Goal: Information Seeking & Learning: Learn about a topic

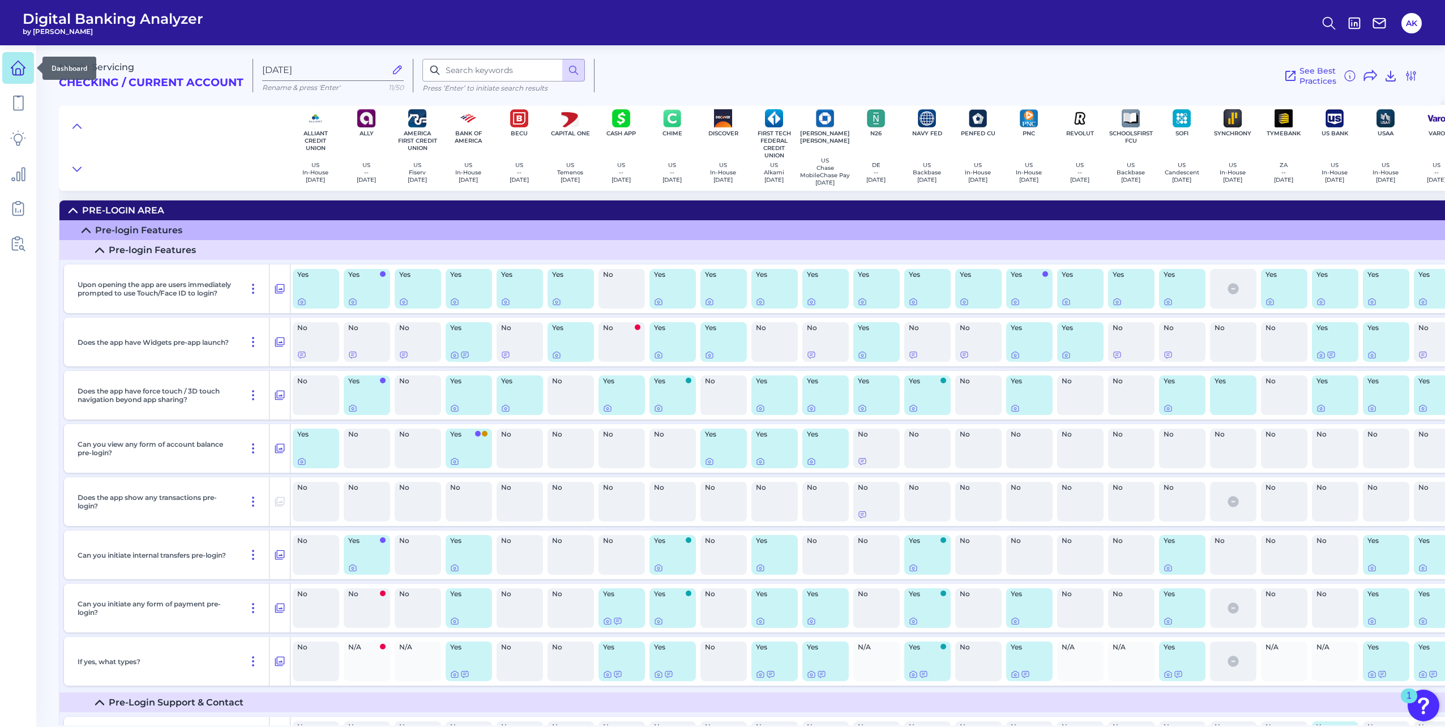
click at [31, 70] on link at bounding box center [18, 68] width 32 height 32
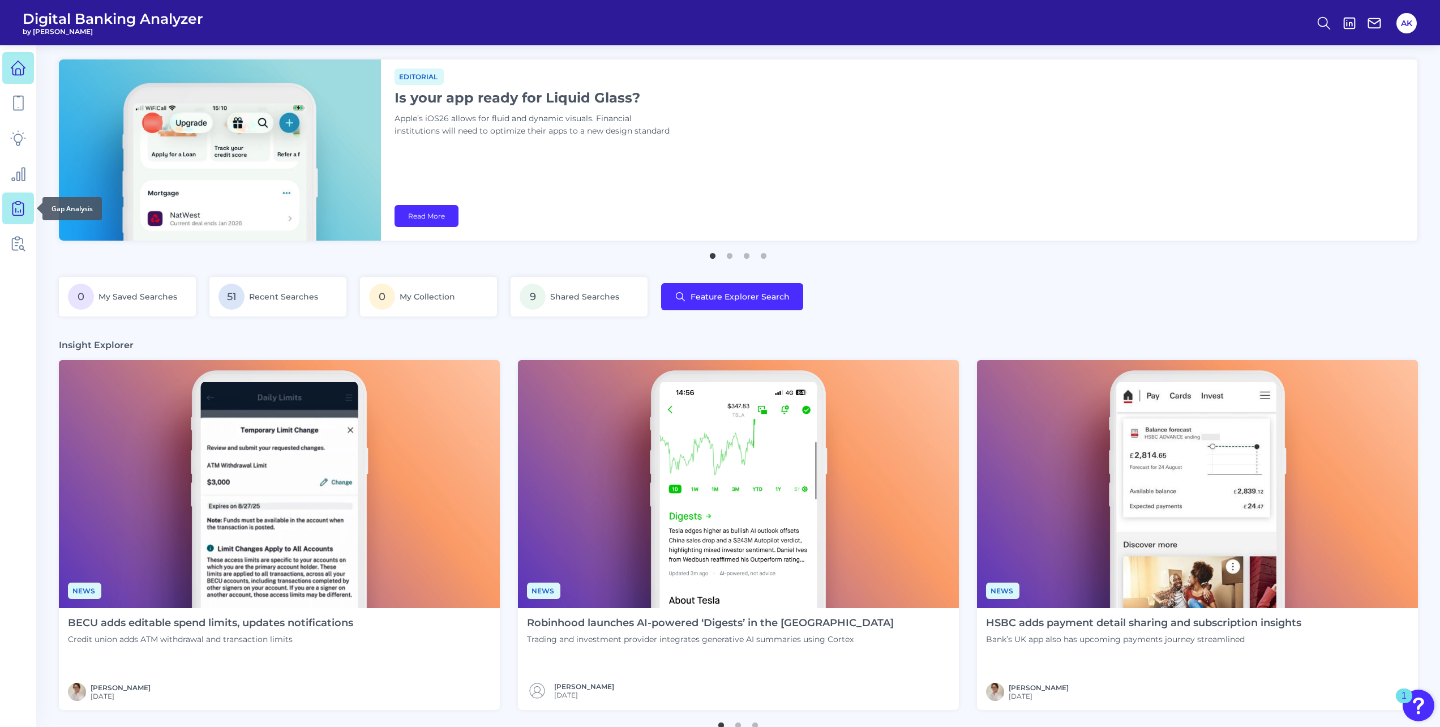
click at [20, 208] on icon at bounding box center [18, 208] width 16 height 16
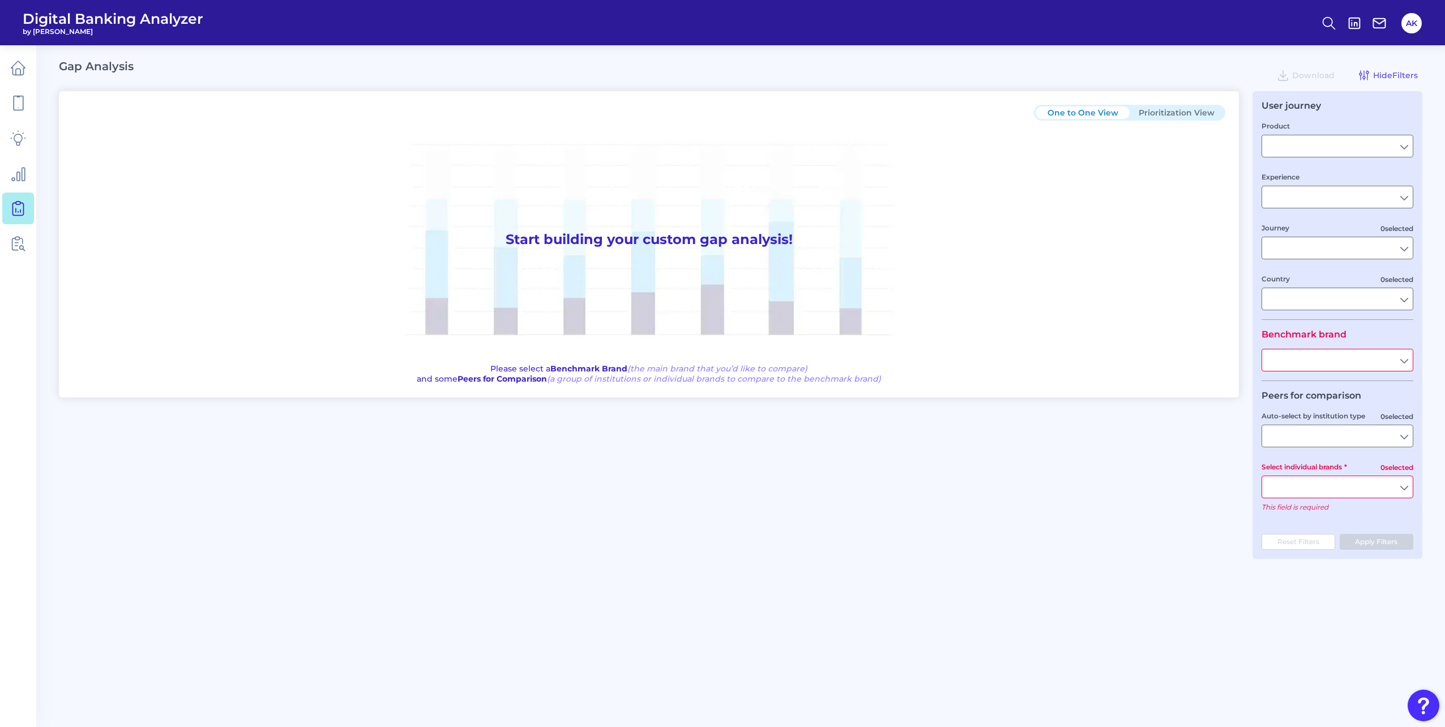
type input "Checking / Current Account"
type input "Mobile Servicing"
type input "Pre-Login Area, New Customer Onboarding, Login & Authentication, Accounts and t…"
type input "[GEOGRAPHIC_DATA]"
type input "Pentagon Federal Credit Union"
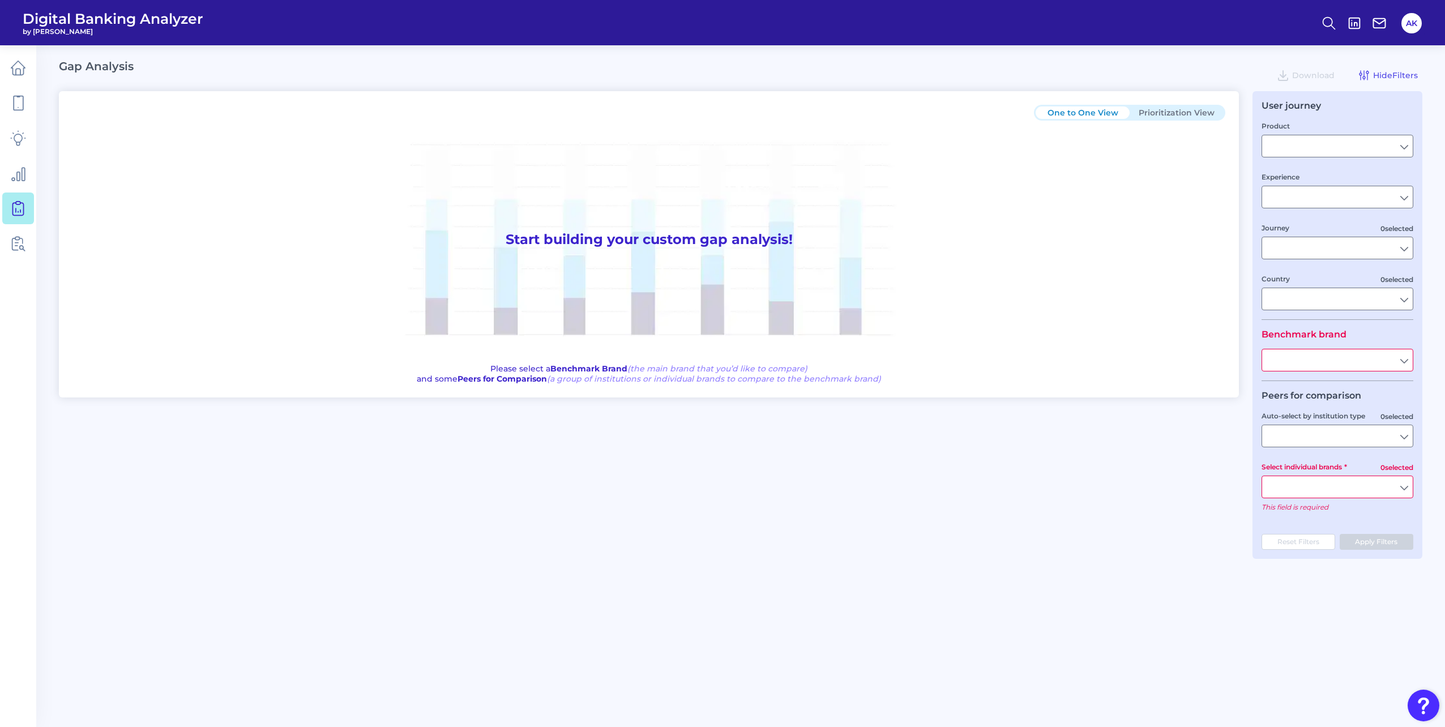
type input "All Select individual brands"
type input "All Journeys"
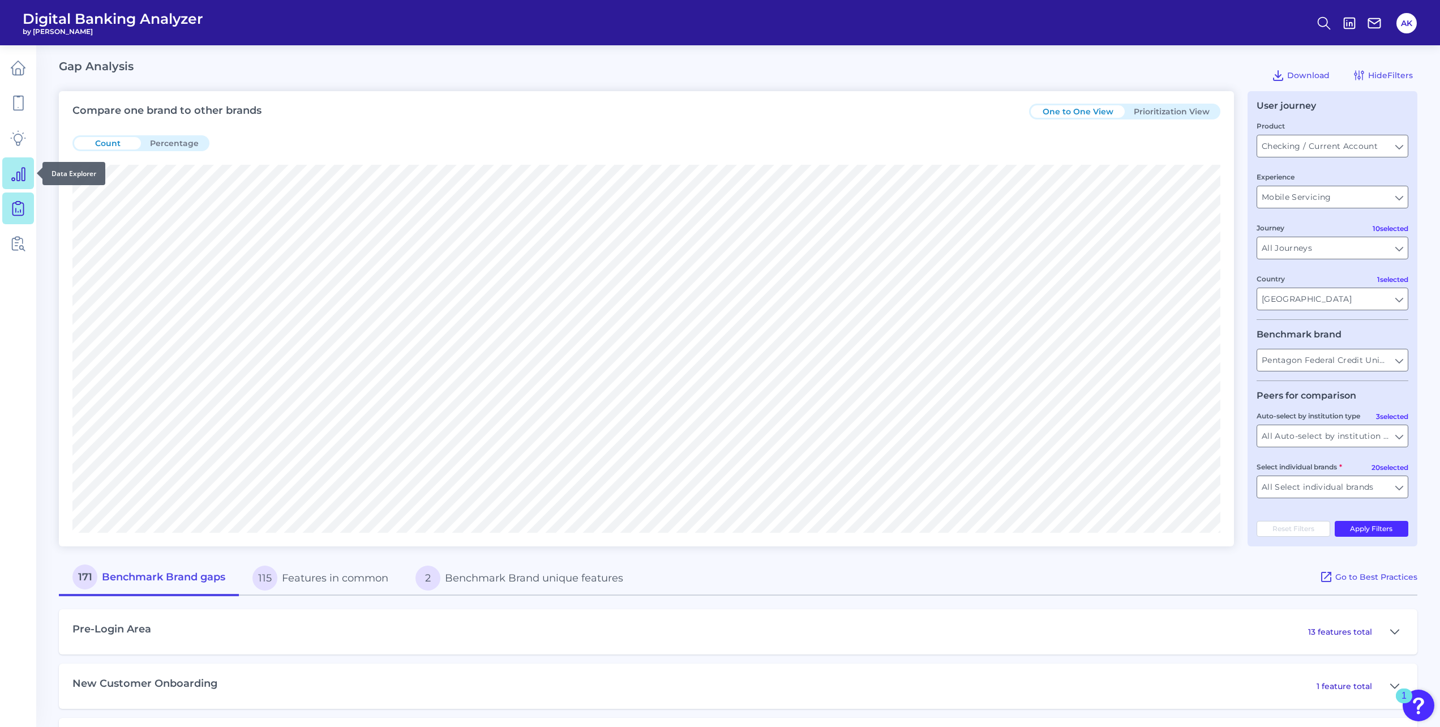
click at [24, 185] on link at bounding box center [18, 173] width 32 height 32
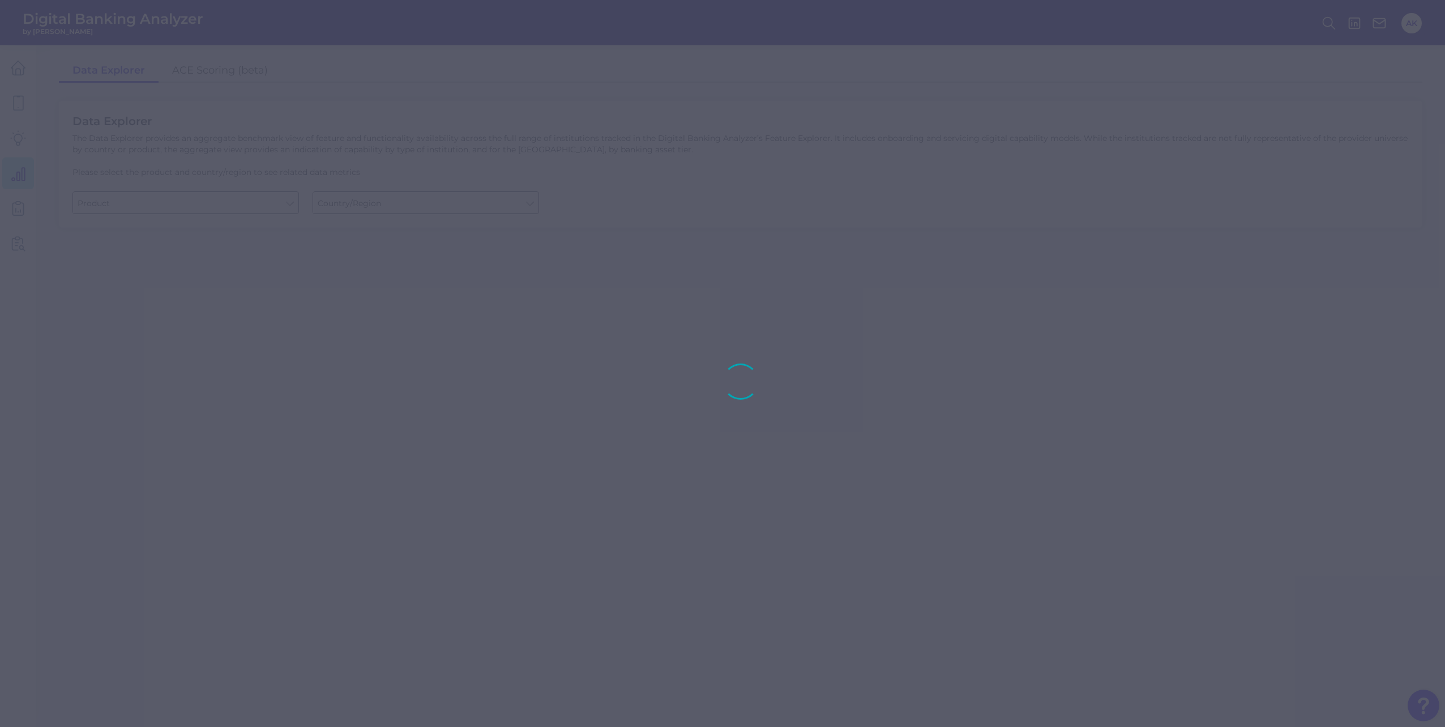
type input "Checking / Current Account"
type input "[GEOGRAPHIC_DATA]"
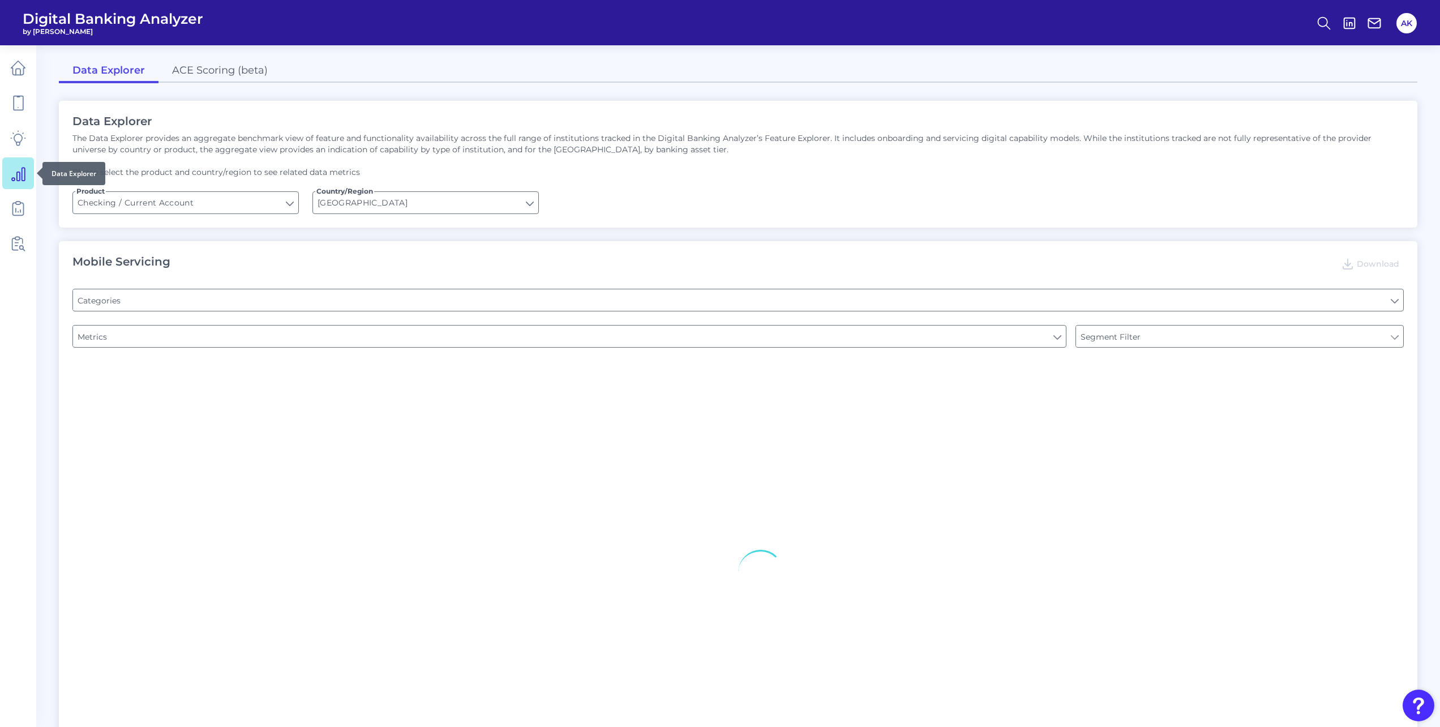
type input "Pre-login Features"
type input "Online Banking Registration"
type input "Channel"
type input "Type of Institution"
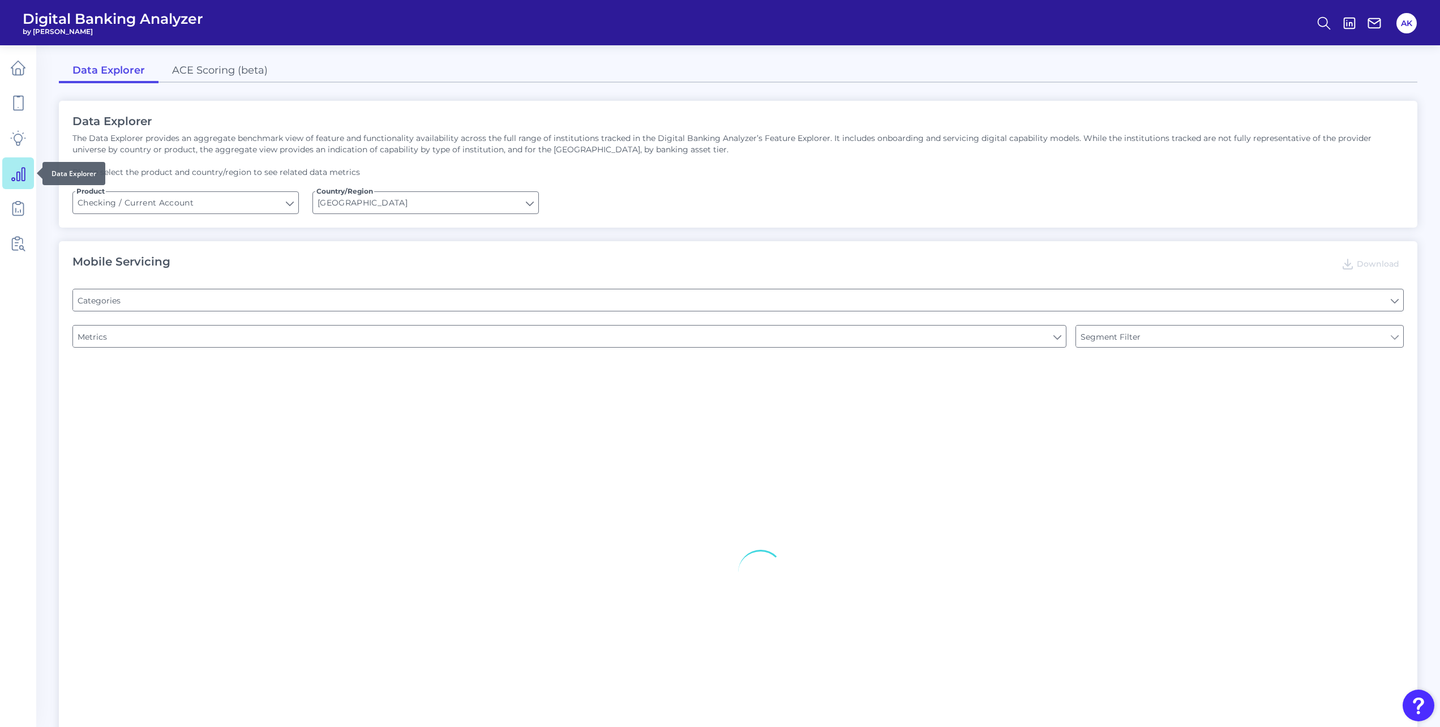
type input "Type of Institution"
type input "Upon opening the app are users immediately prompted to use Touch/Face ID to log…"
type input "Can you register for online banking?"
type input "END-TO-END JOURNEY: Can you apply for the PRODUCT as a new to brand customer on…"
click at [224, 71] on link "ACE Scoring (beta)" at bounding box center [220, 71] width 123 height 24
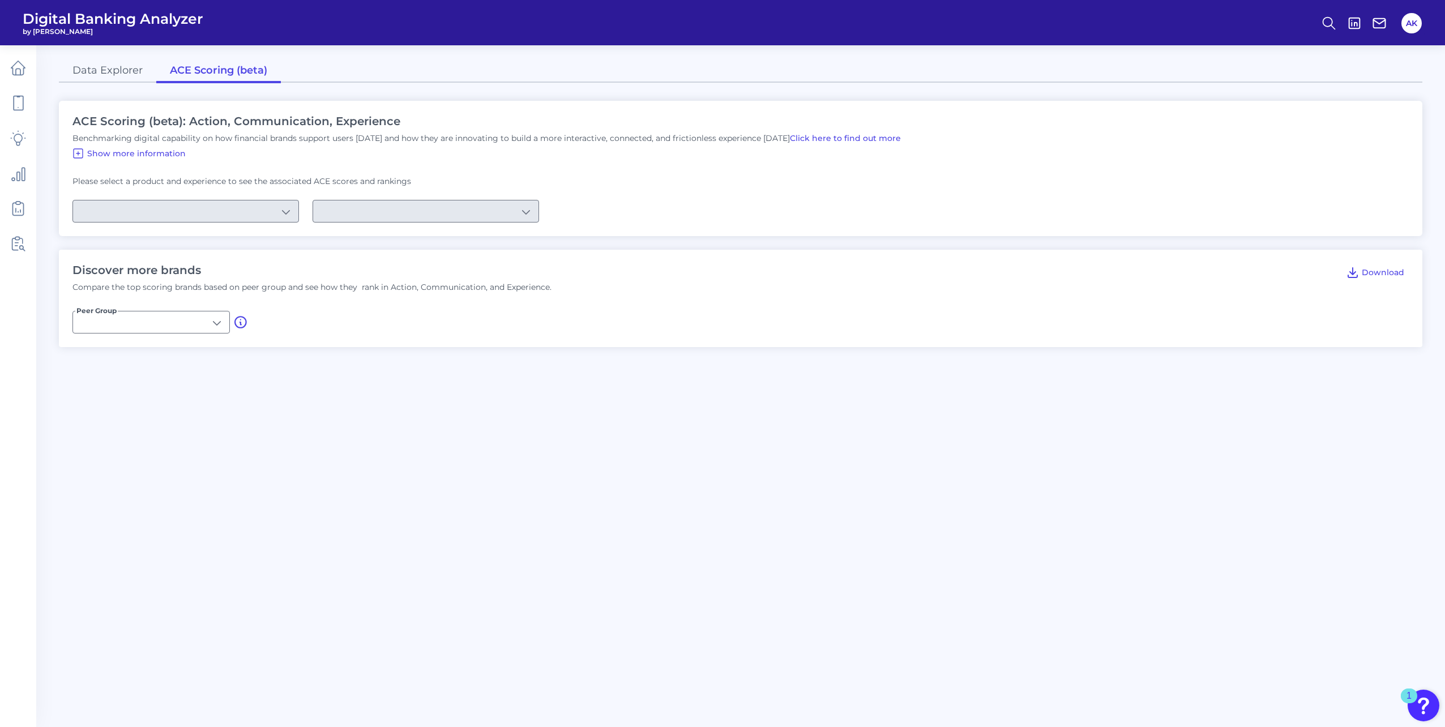
type input "U.S. Brands"
type input "Checking / Current Account"
type input "Mobile Servicing"
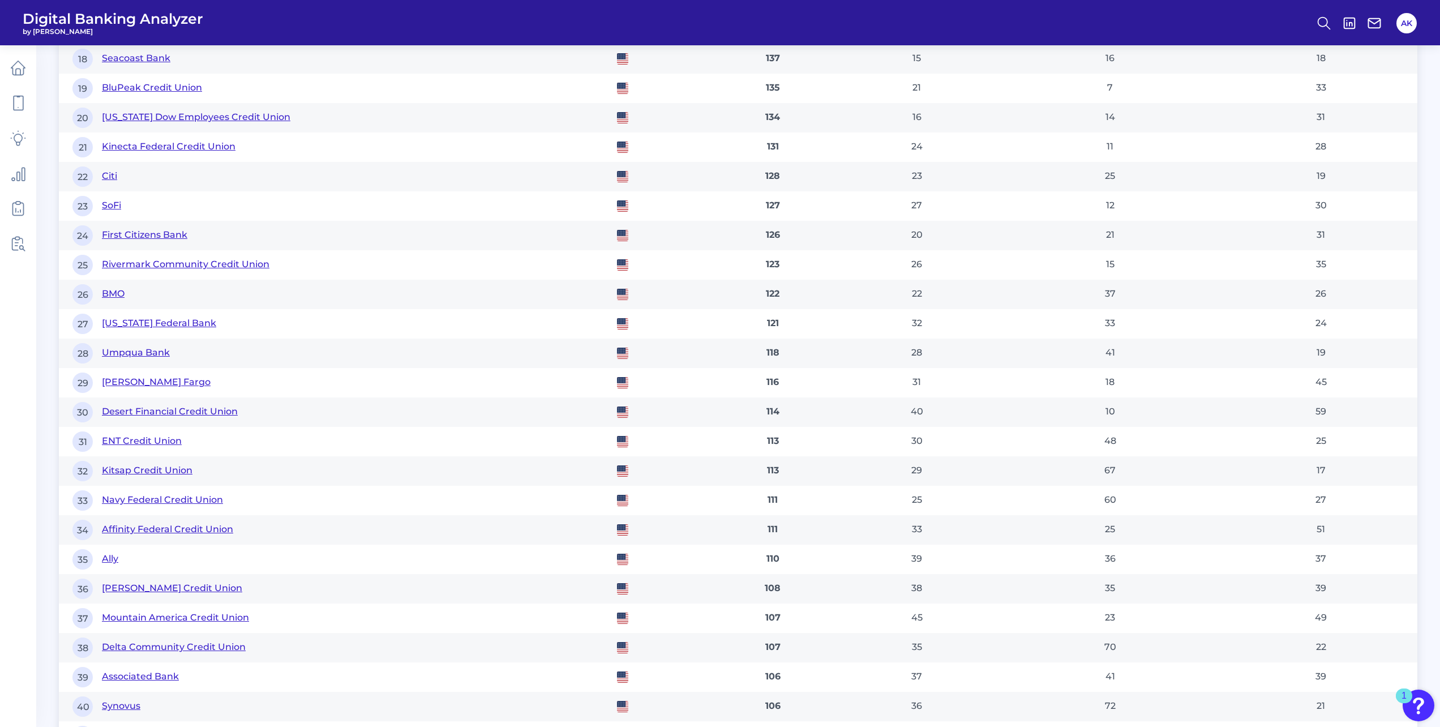
scroll to position [3027, 0]
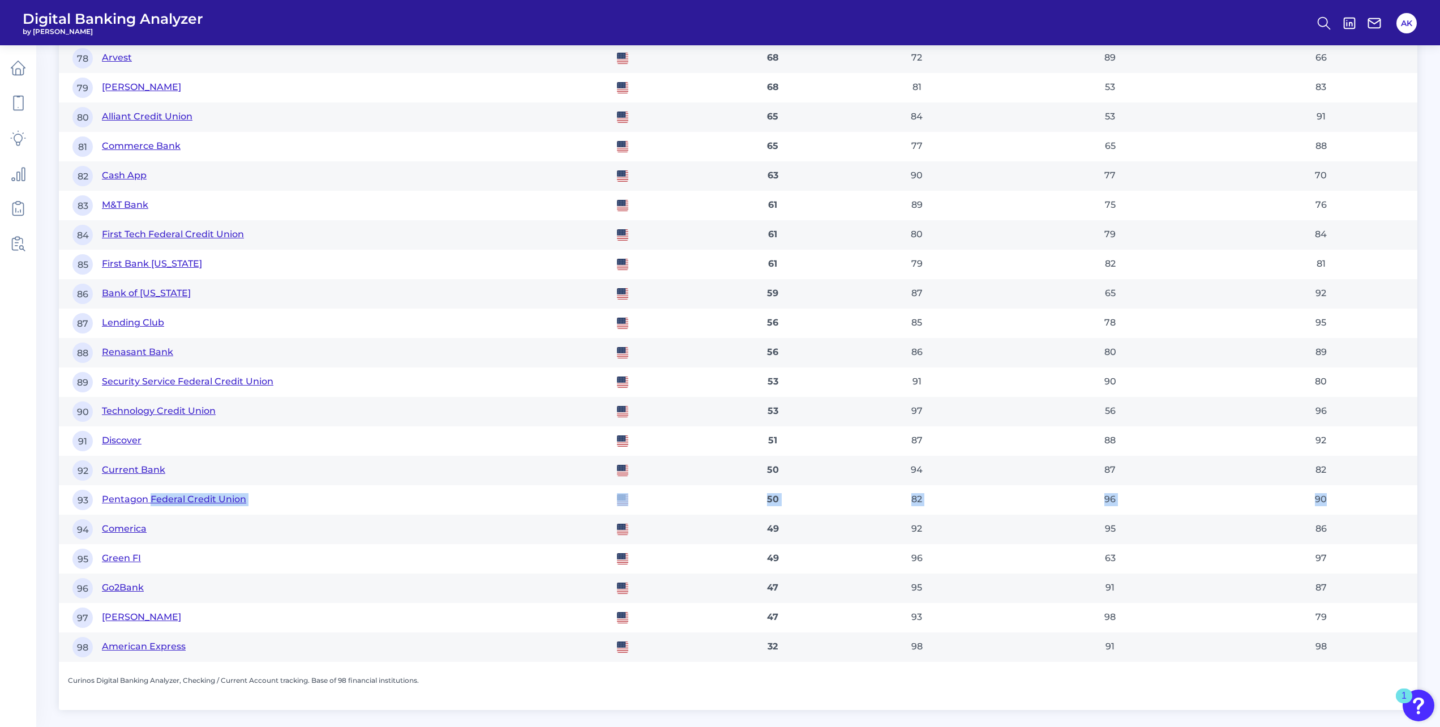
drag, startPoint x: 1261, startPoint y: 506, endPoint x: 151, endPoint y: 508, distance: 1110.3
click at [151, 508] on tr "93 Pentagon Federal Credit Union 50 82 96 90" at bounding box center [738, 499] width 1359 height 29
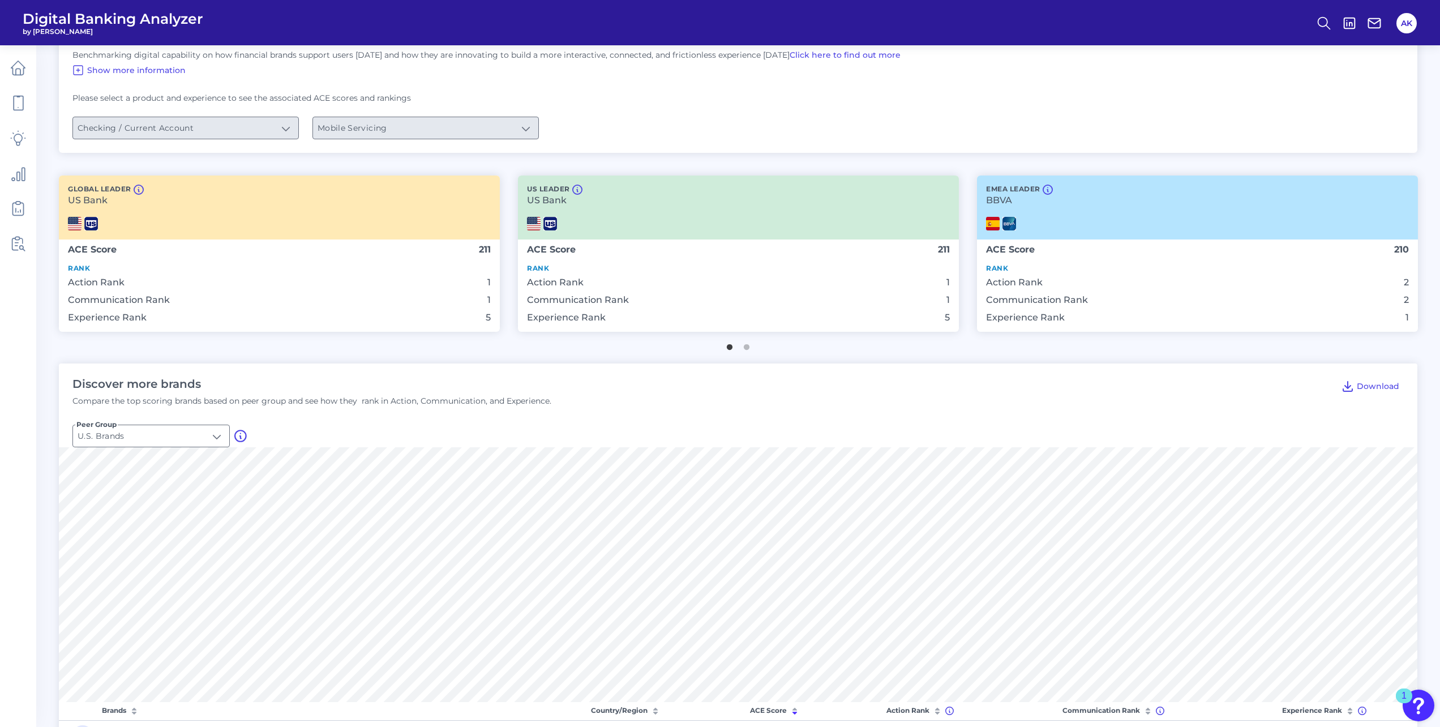
scroll to position [27, 0]
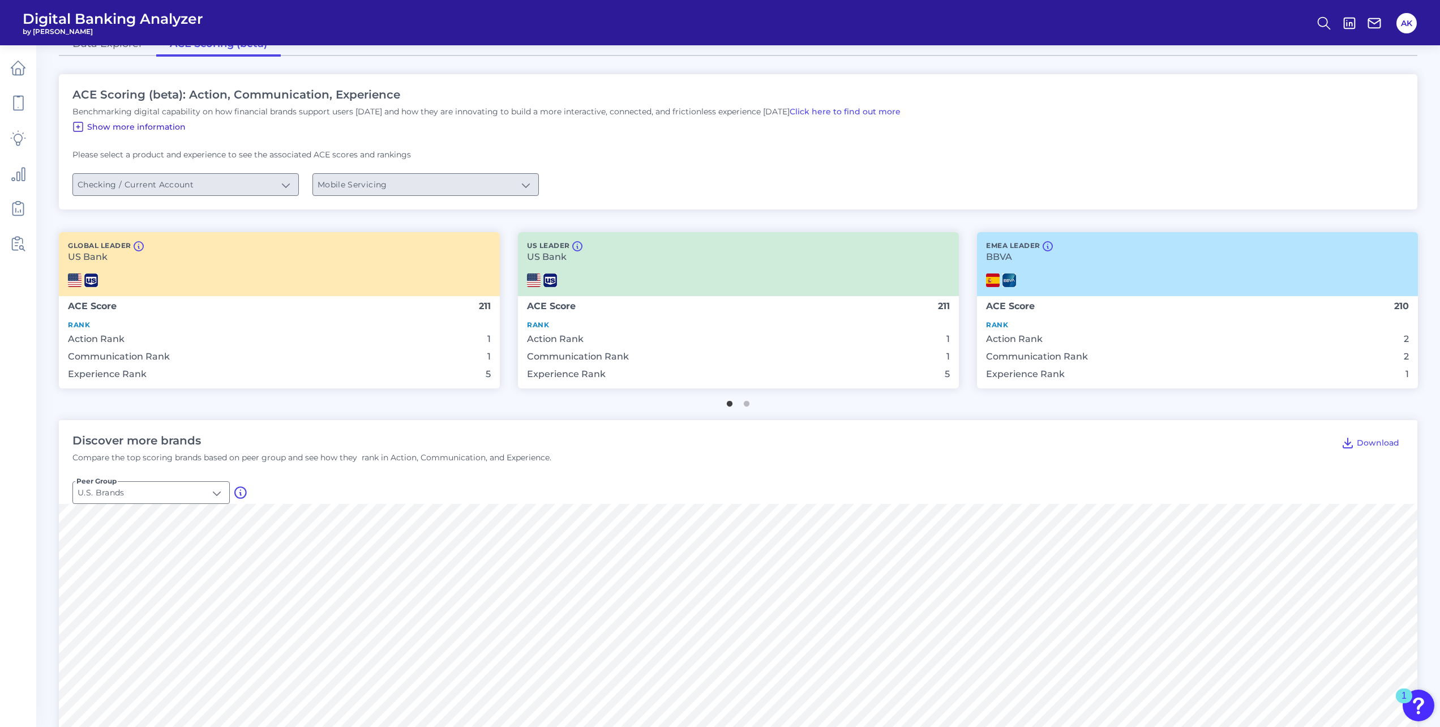
click at [89, 125] on span "Show more information" at bounding box center [136, 127] width 99 height 10
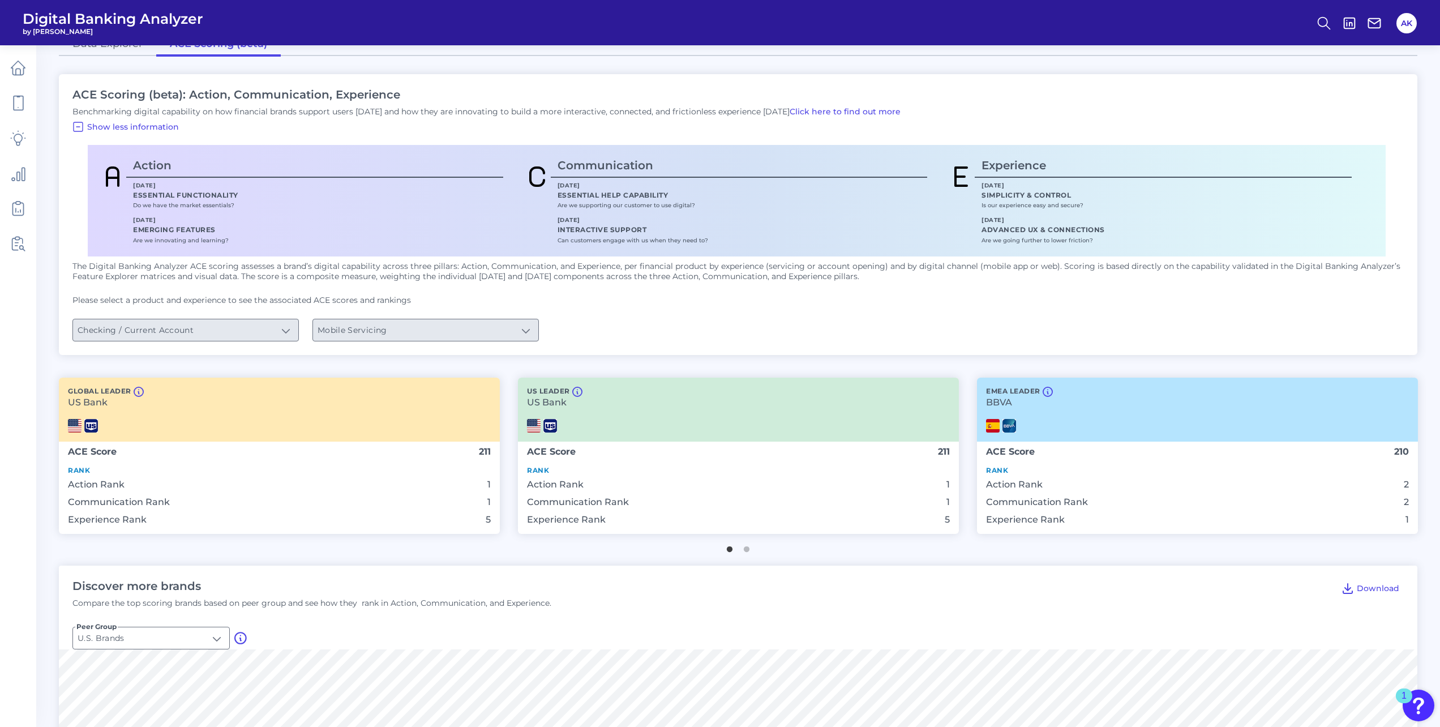
click at [257, 345] on div "ACE Scoring (beta): Action, Communication, Experience Benchmarking digital capa…" at bounding box center [738, 214] width 1359 height 281
click at [516, 319] on div "Mobile Servicing Mobile Servicing" at bounding box center [426, 330] width 226 height 23
click at [1070, 163] on h2 "Experience" at bounding box center [1163, 166] width 363 height 14
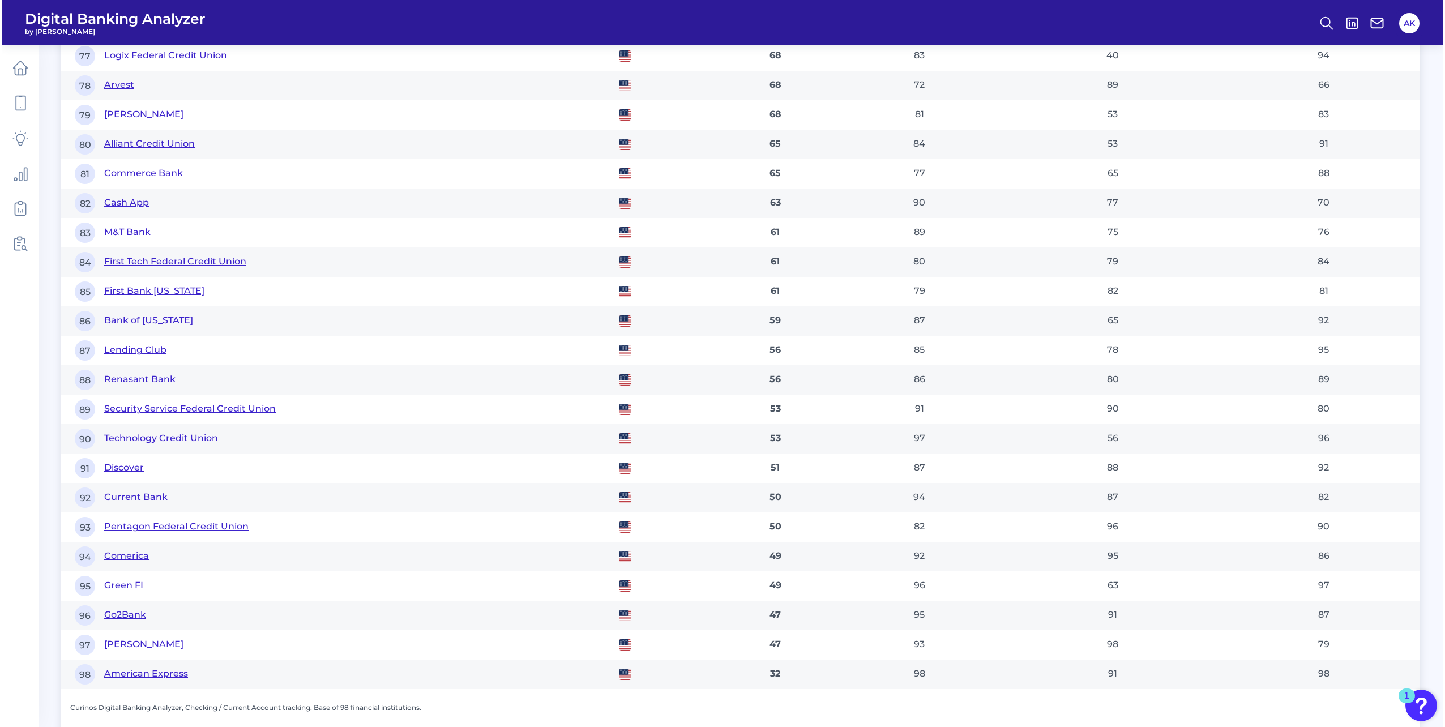
scroll to position [3173, 0]
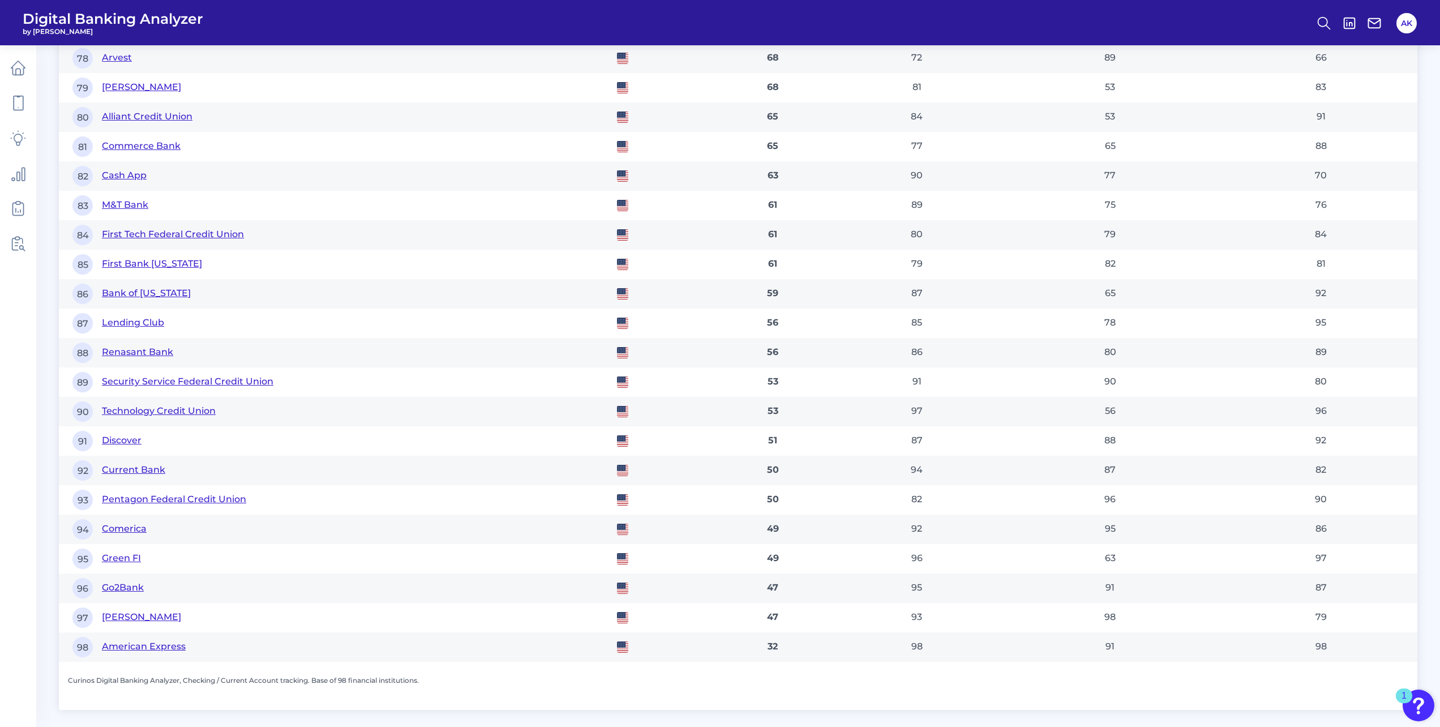
click at [194, 502] on button "Pentagon Federal Credit Union" at bounding box center [174, 499] width 144 height 13
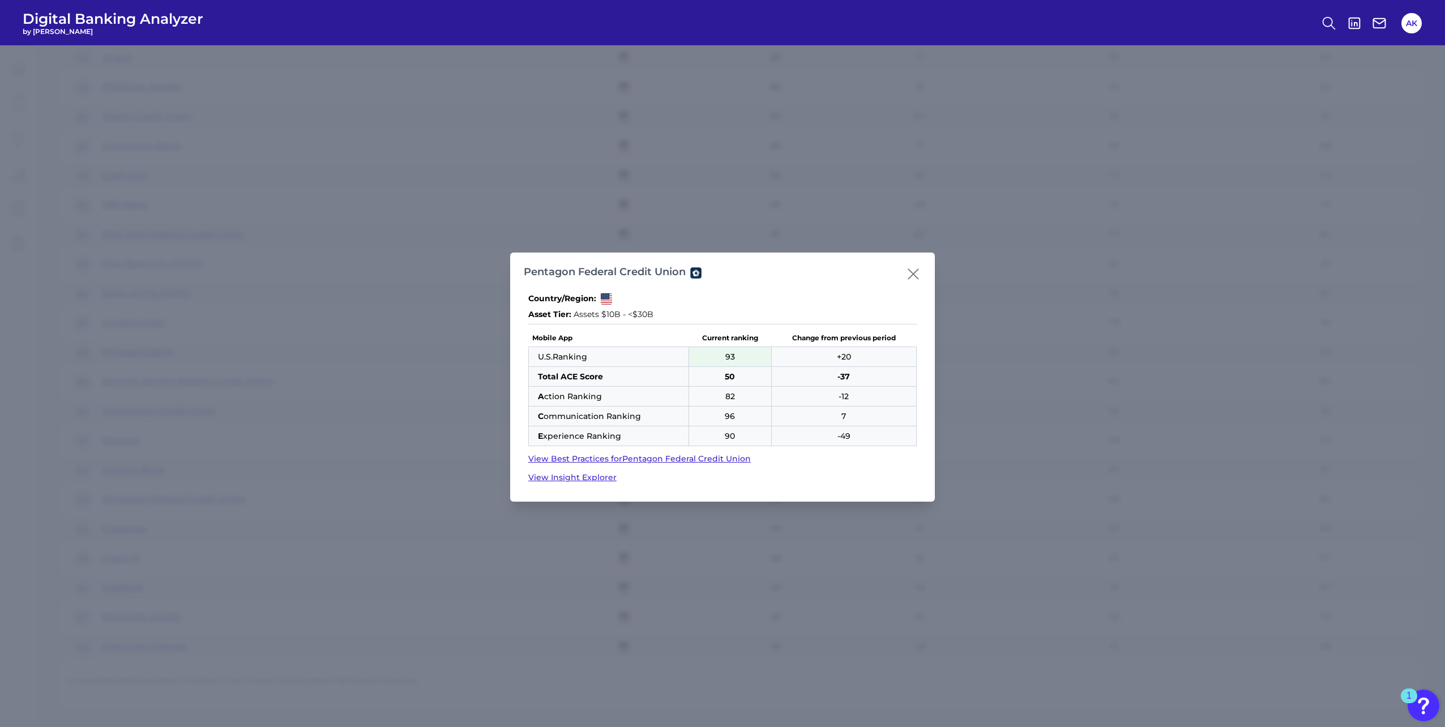
click at [656, 464] on link "View Best Practices for Pentagon Federal Credit Union" at bounding box center [722, 459] width 388 height 12
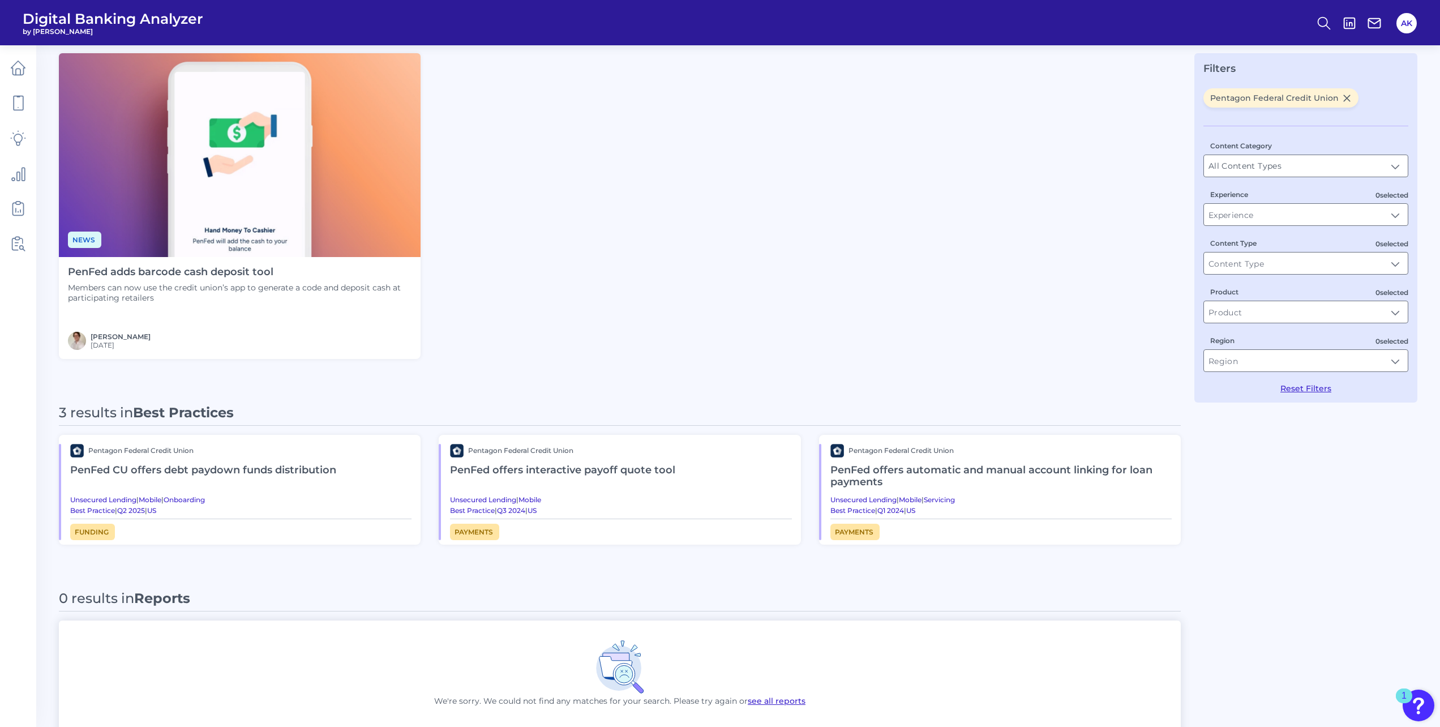
scroll to position [131, 0]
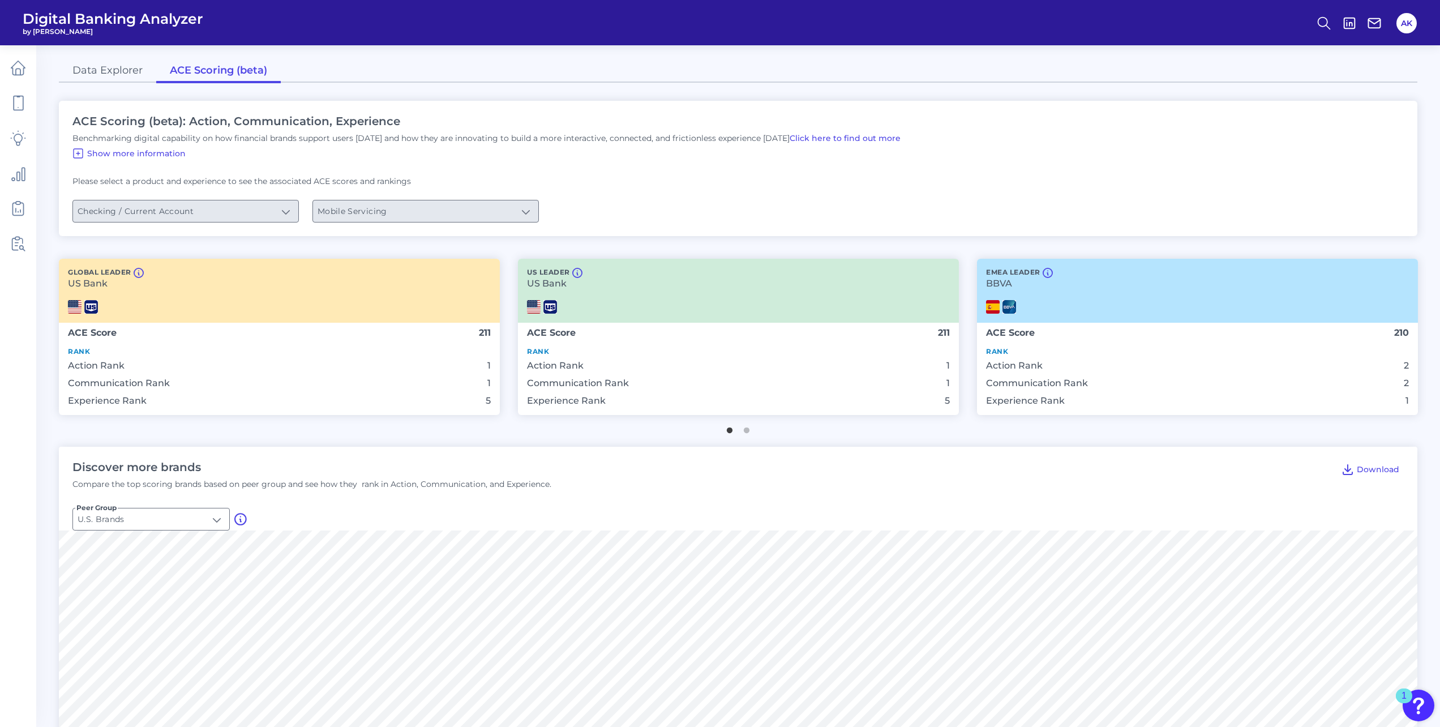
scroll to position [226, 0]
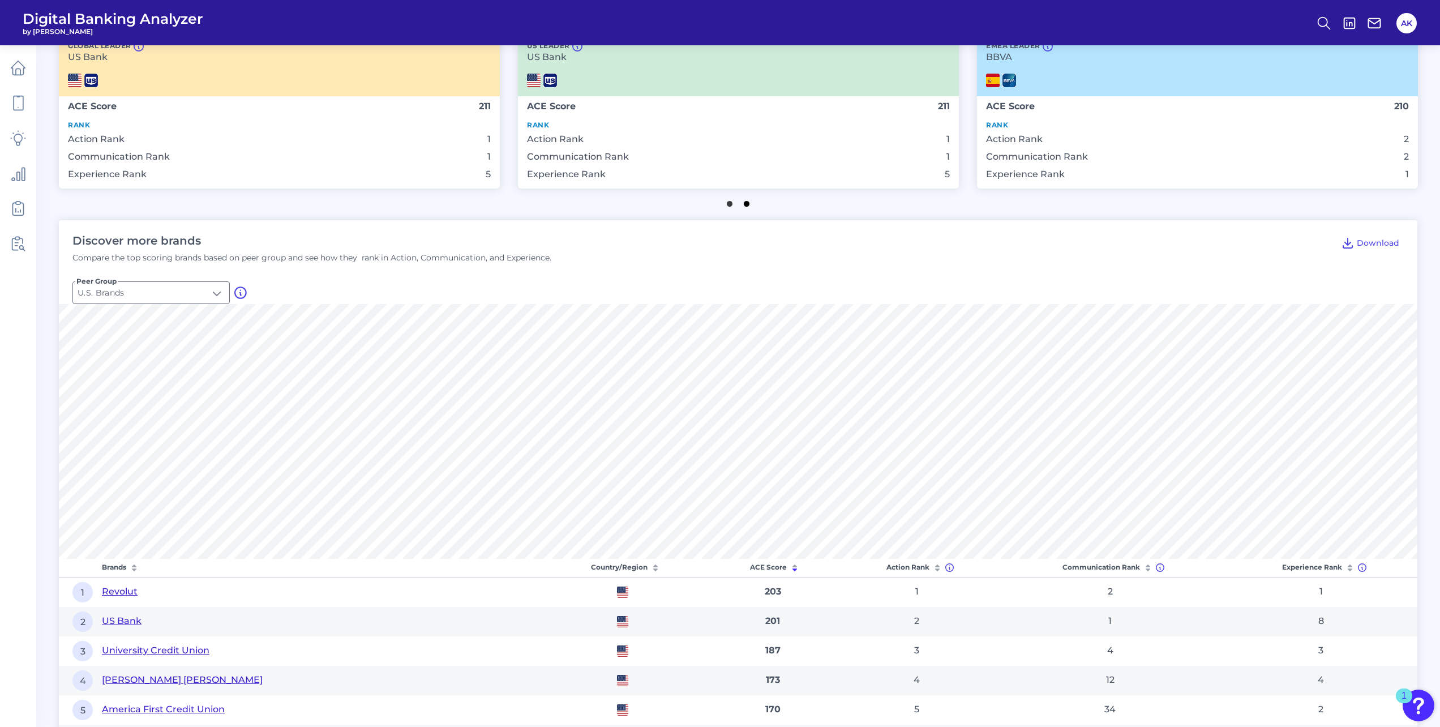
click at [744, 207] on button "2" at bounding box center [746, 200] width 11 height 11
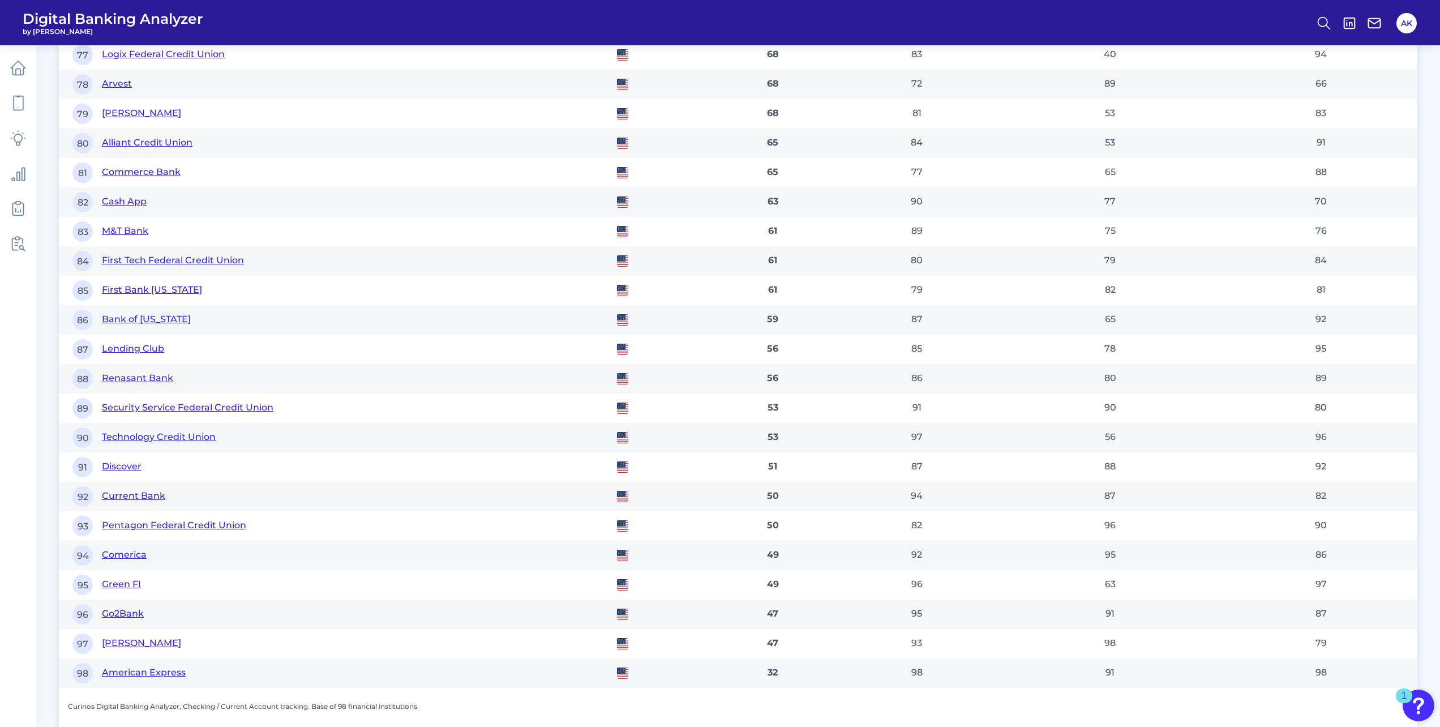
scroll to position [2574, 0]
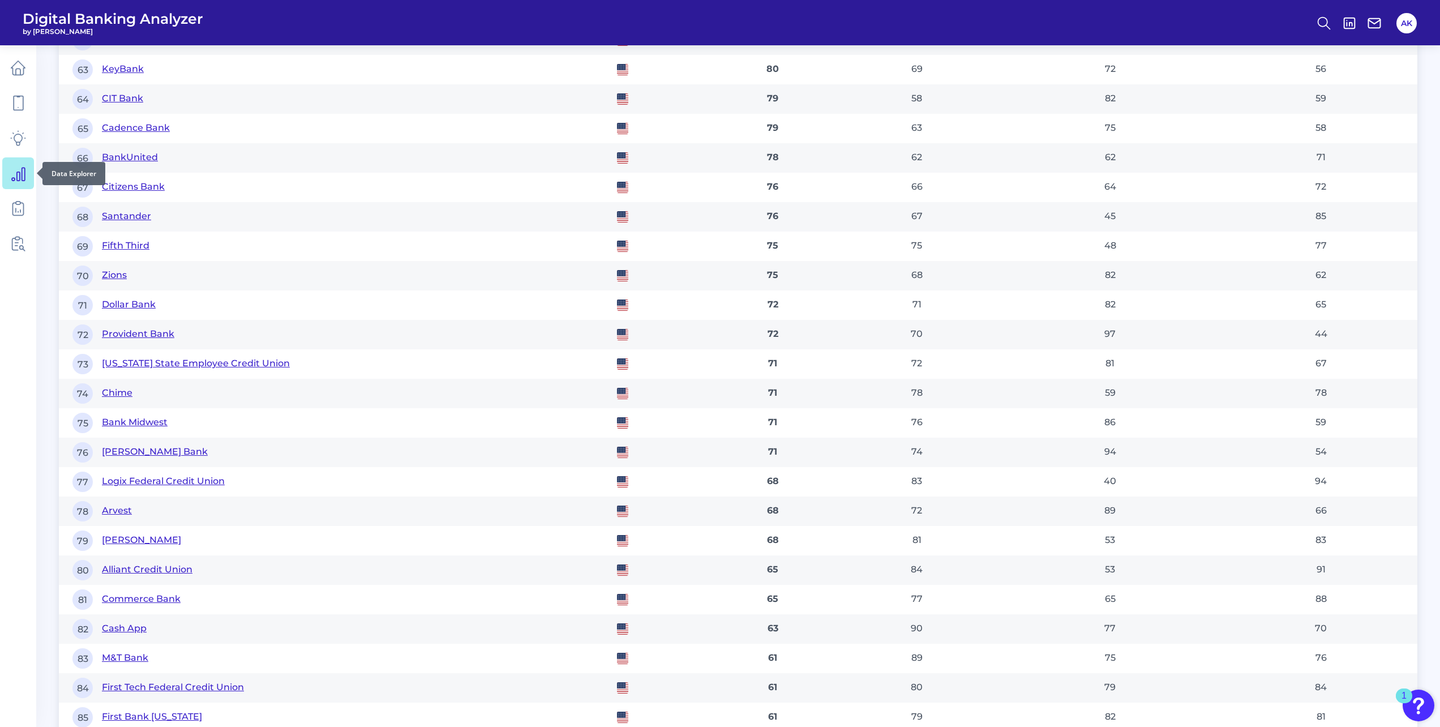
click at [18, 178] on icon at bounding box center [18, 173] width 16 height 16
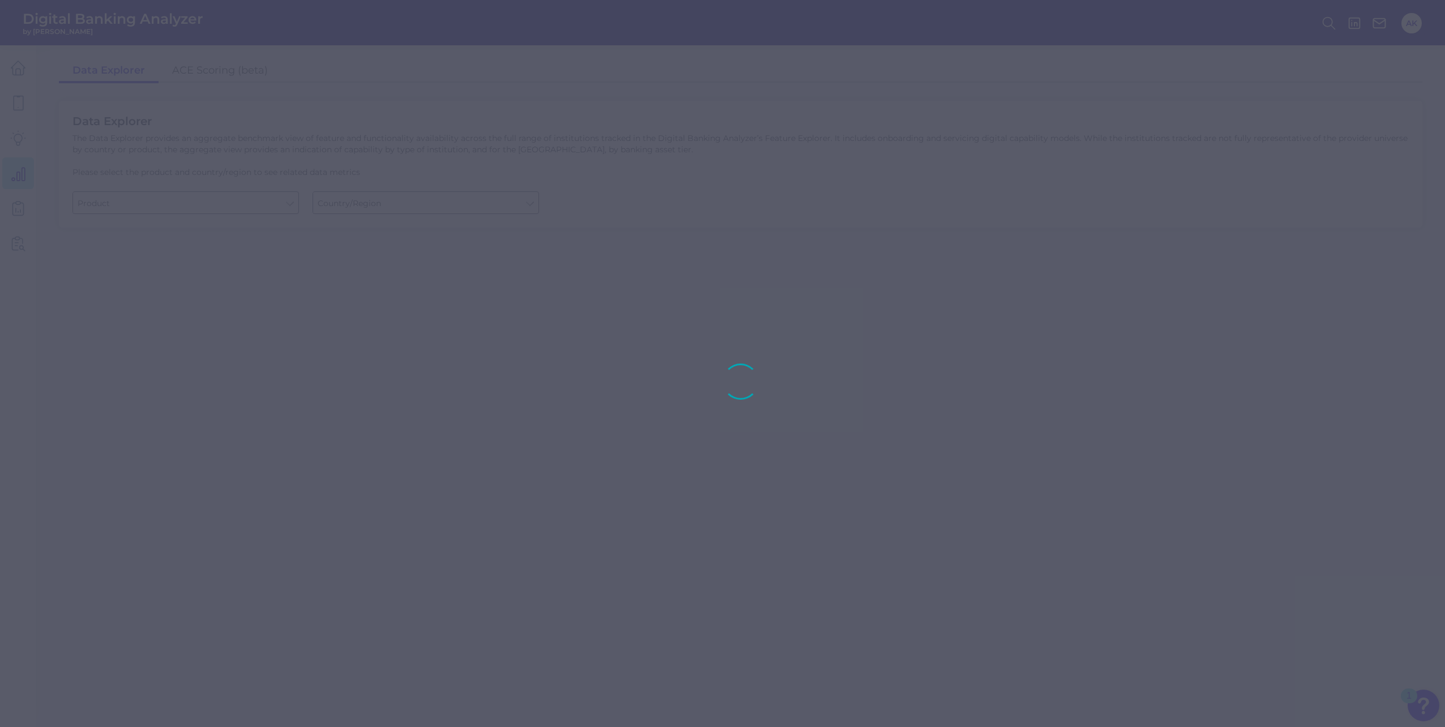
type input "Checking / Current Account"
type input "[GEOGRAPHIC_DATA]"
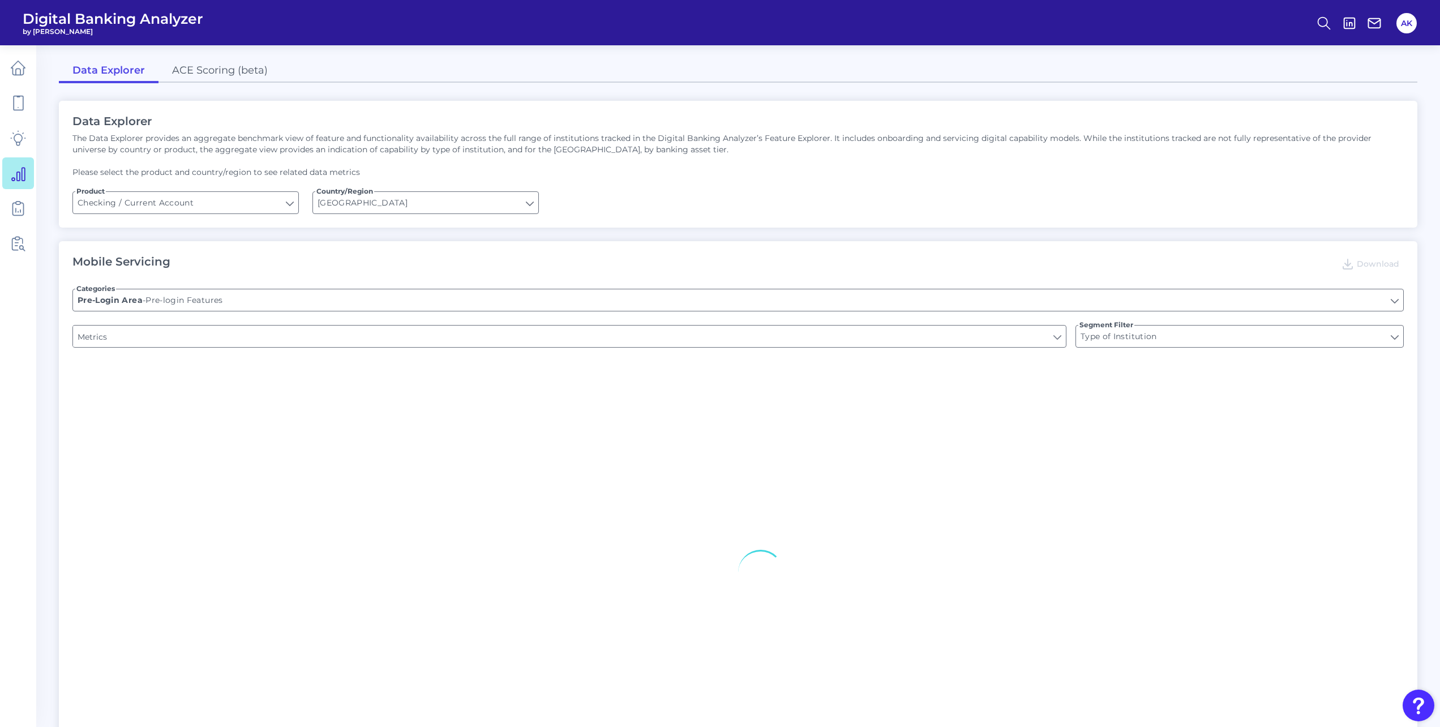
type input "Upon opening the app are users immediately prompted to use Touch/Face ID to log…"
type input "END-TO-END JOURNEY: Can you apply for the PRODUCT as a new to brand customer on…"
type input "Can you register for online banking?"
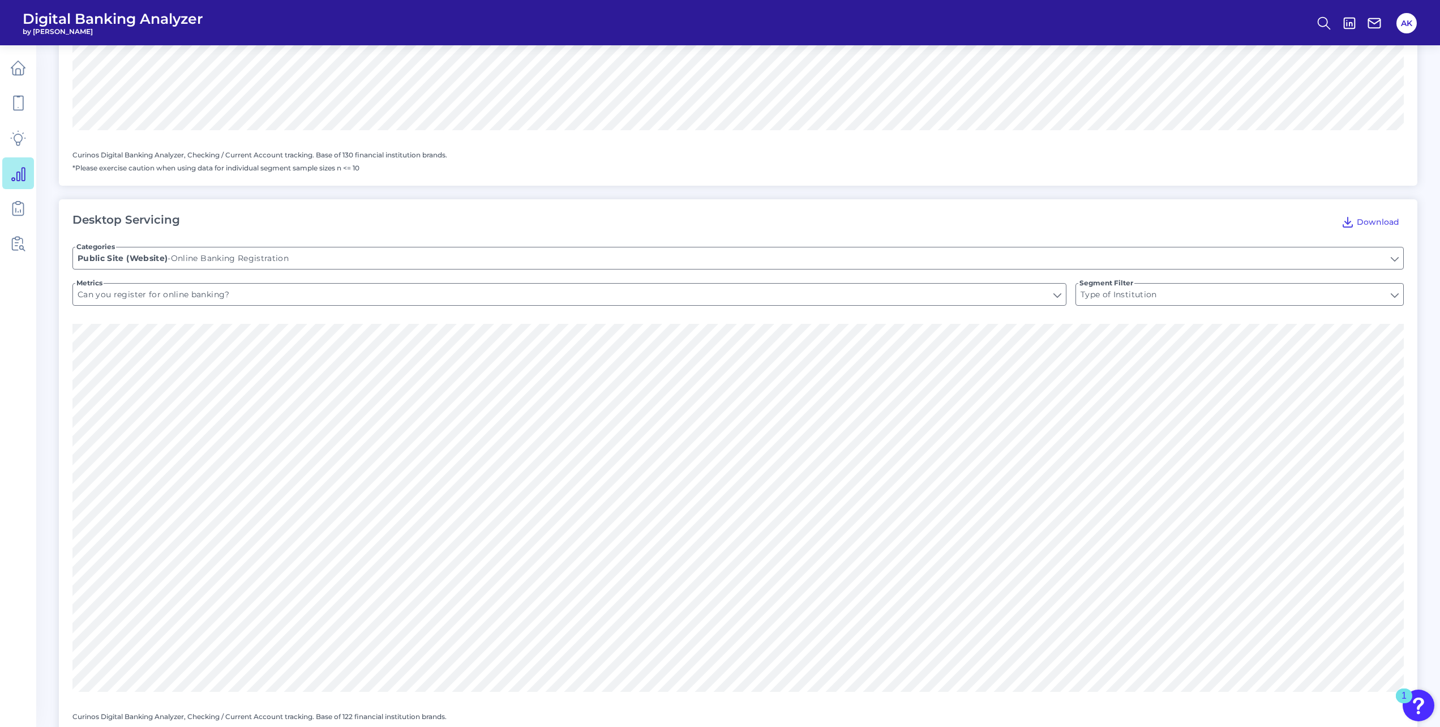
scroll to position [623, 0]
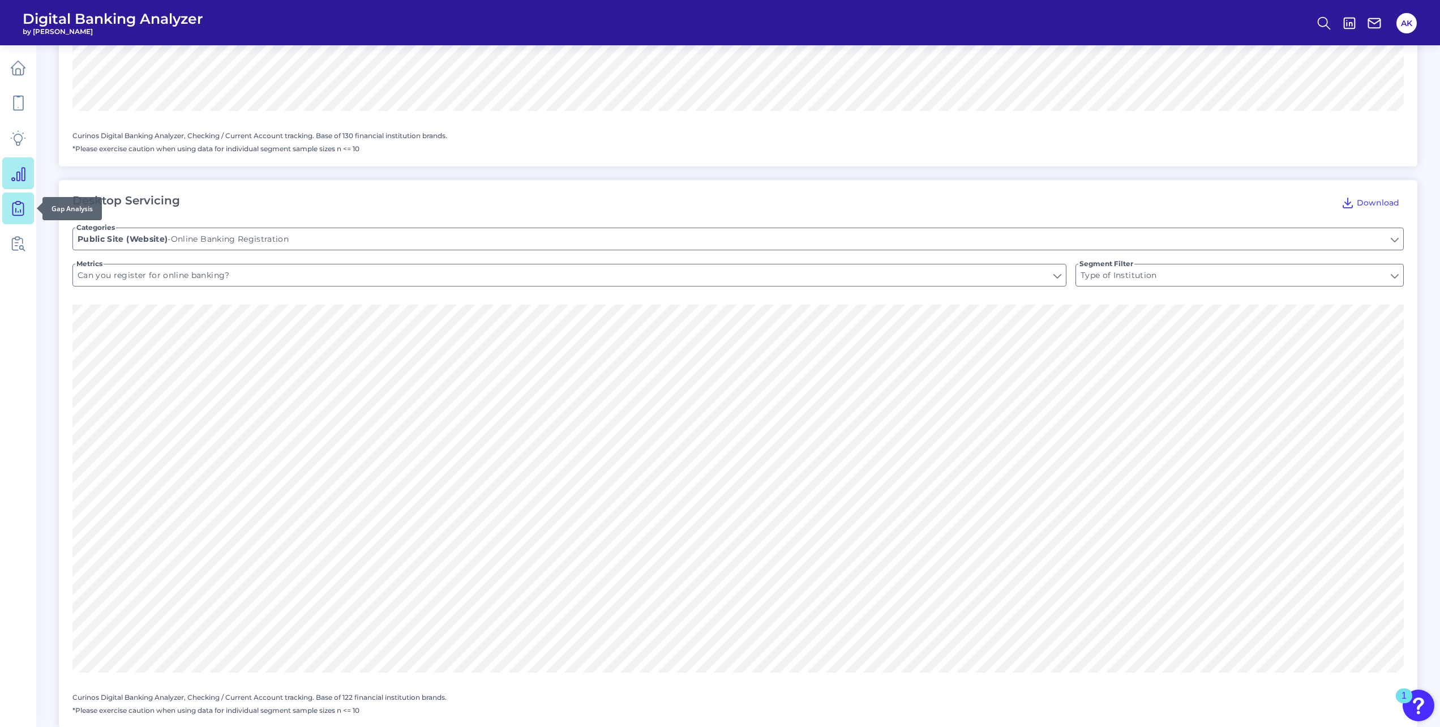
click at [7, 205] on link at bounding box center [18, 209] width 32 height 32
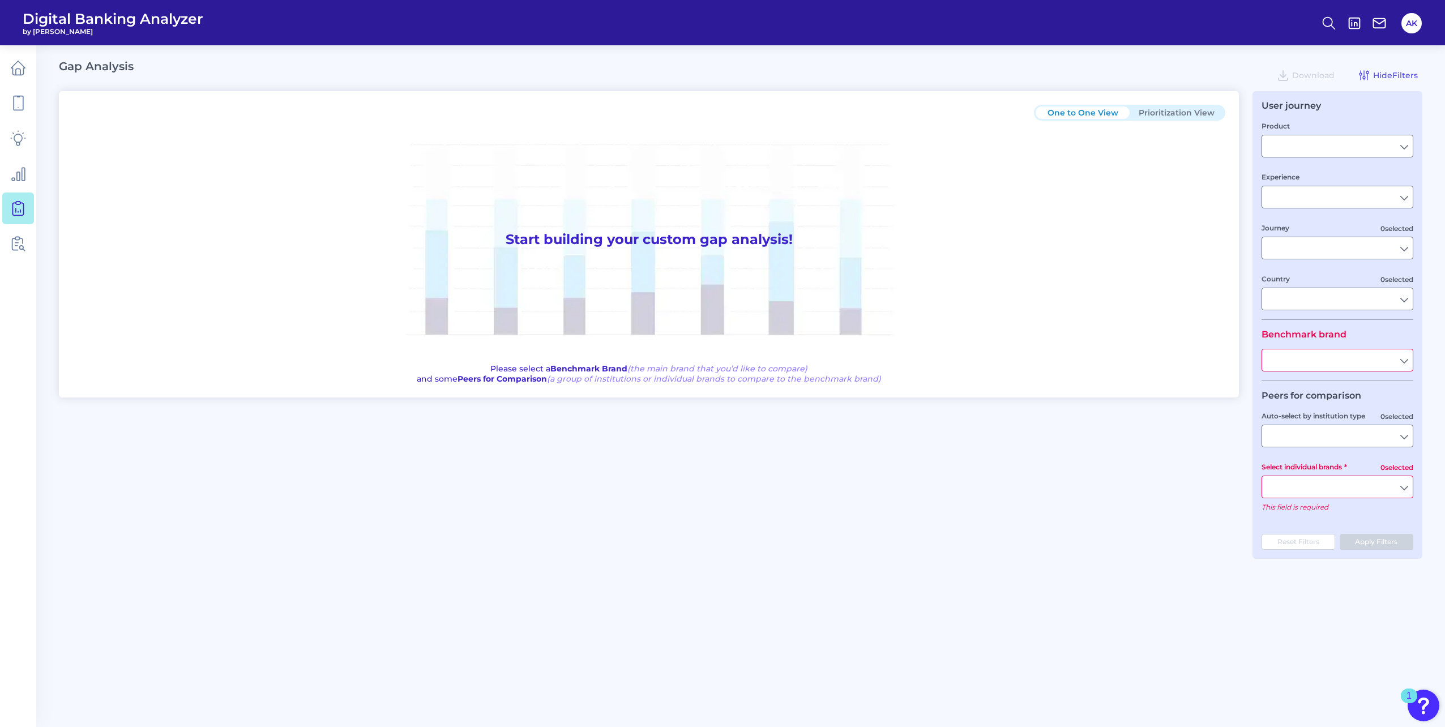
type input "Checking / Current Account"
type input "Mobile Servicing"
type input "Pre-Login Area, New Customer Onboarding, Login & Authentication, Accounts and t…"
type input "[GEOGRAPHIC_DATA]"
type input "Pentagon Federal Credit Union"
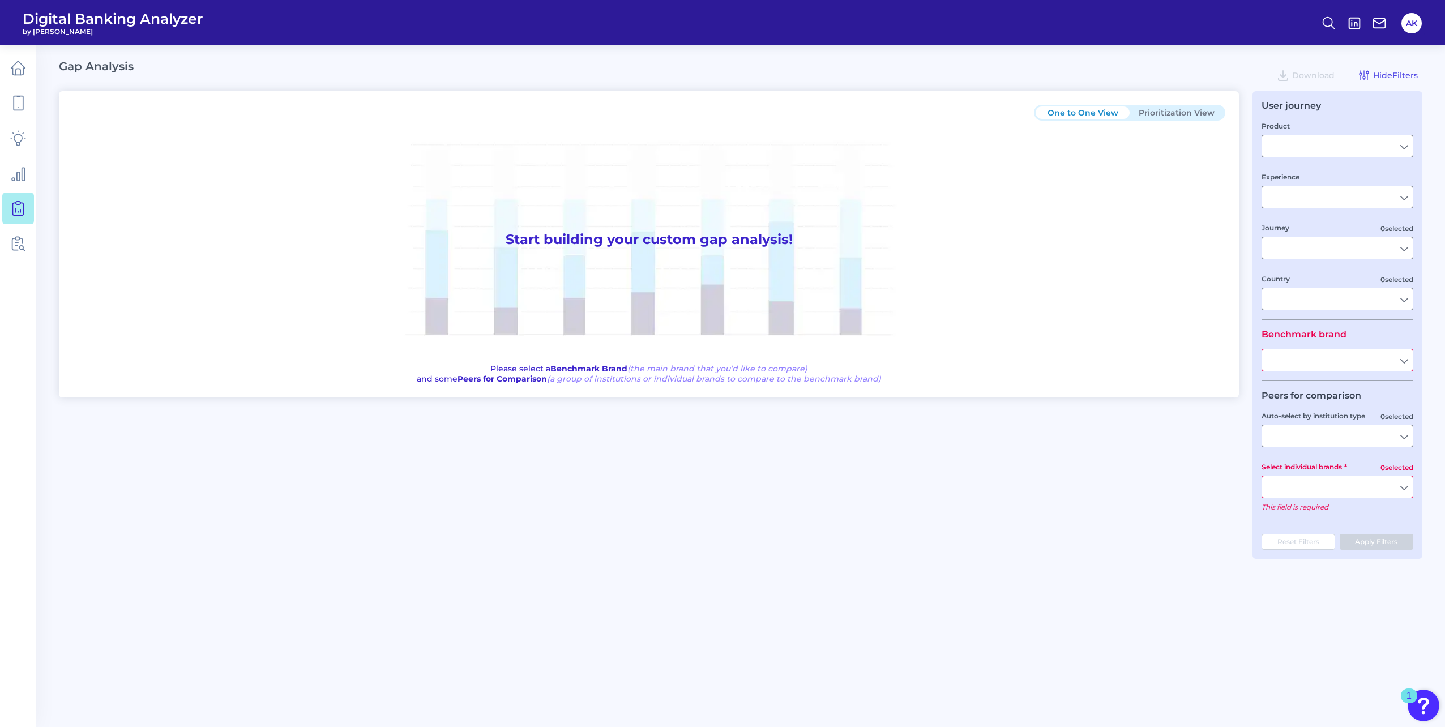
type input "All Select individual brands"
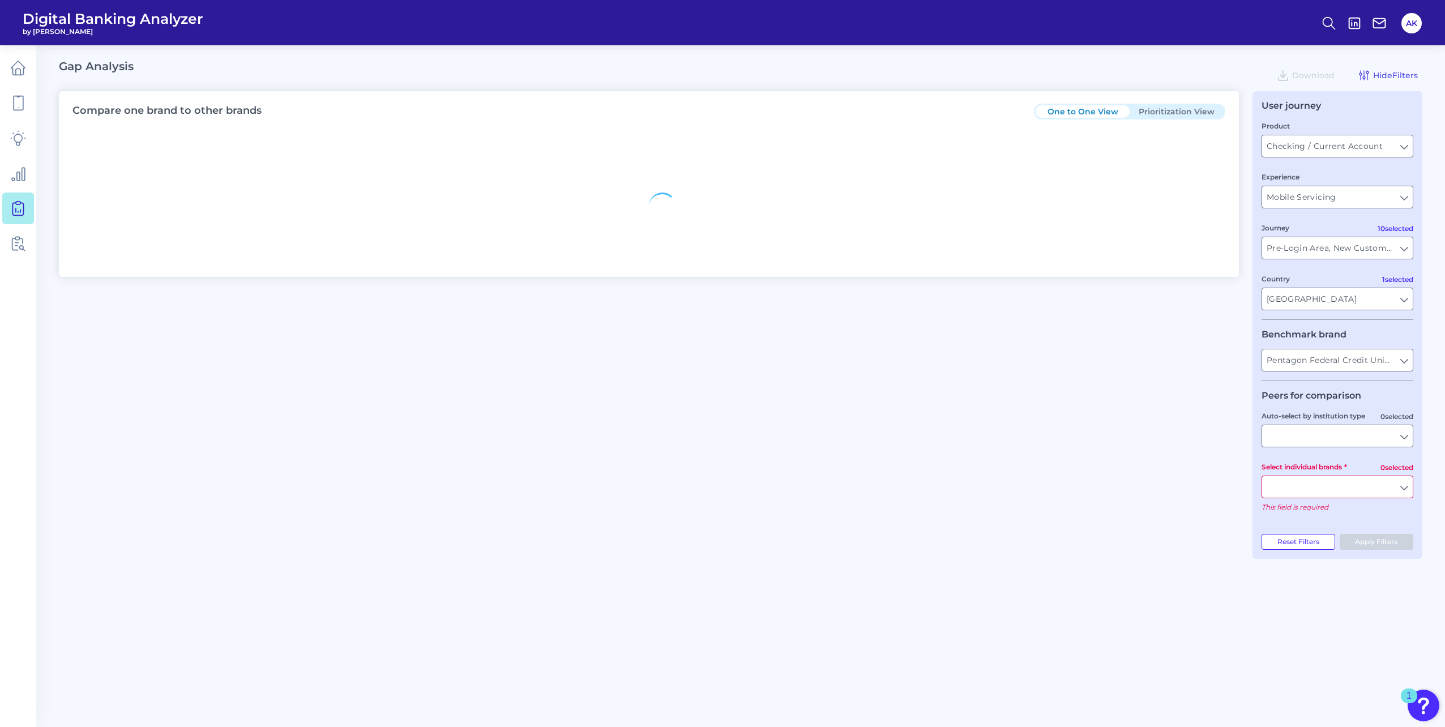
type input "All Journeys"
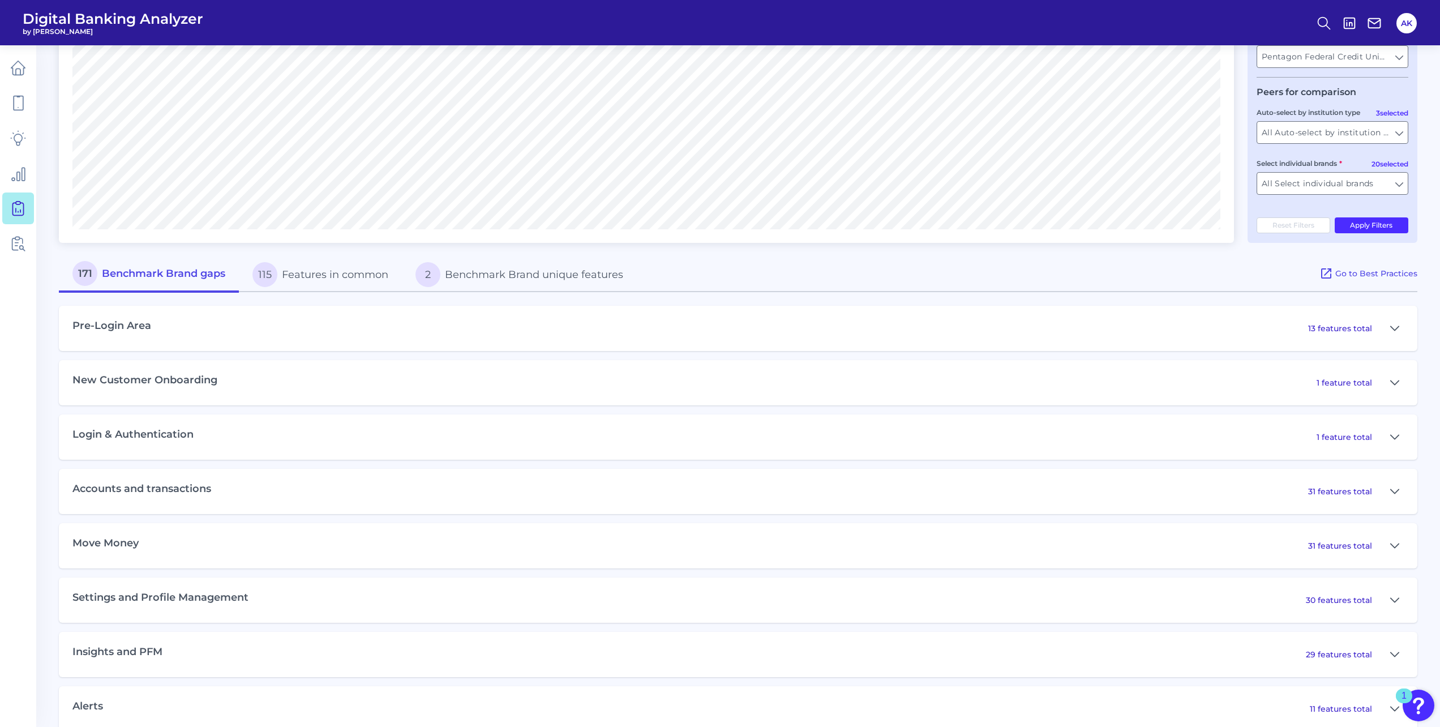
scroll to position [396, 0]
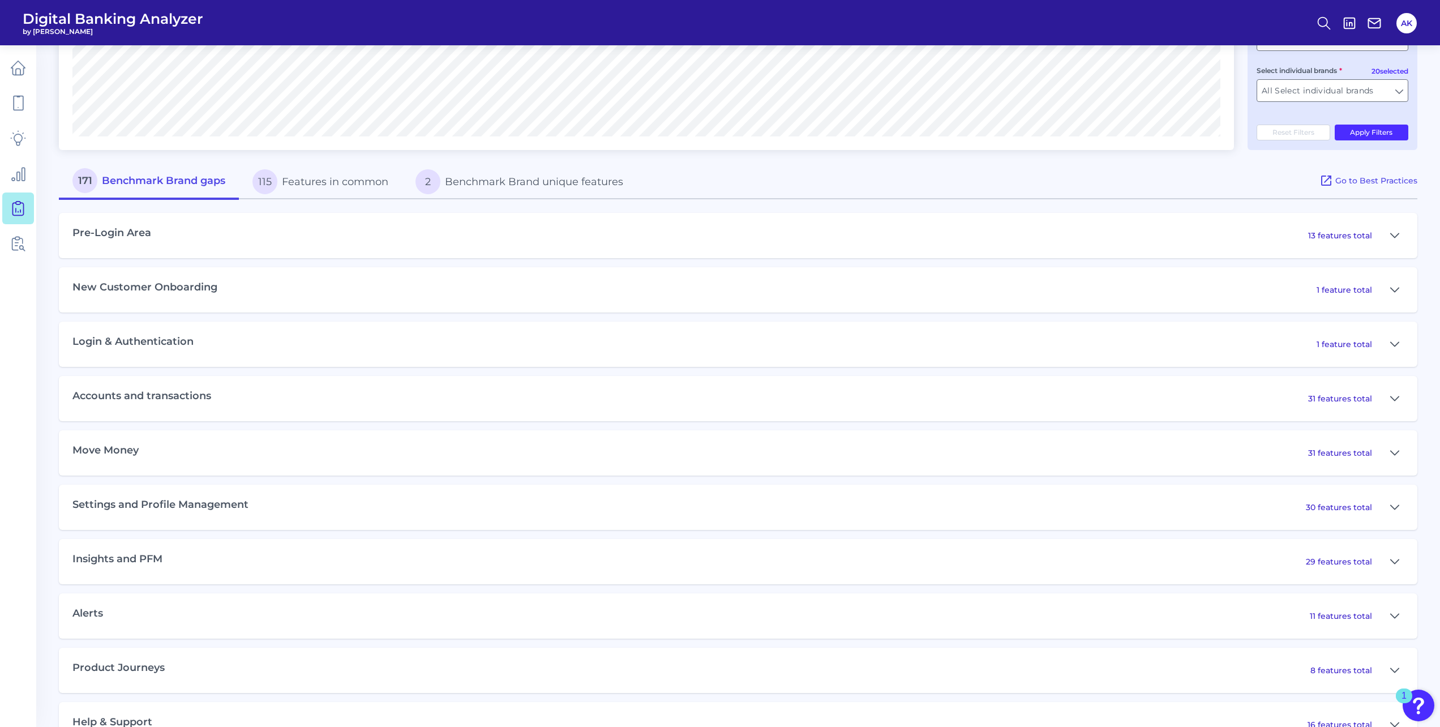
click at [312, 192] on button "115 Features in common" at bounding box center [320, 182] width 163 height 36
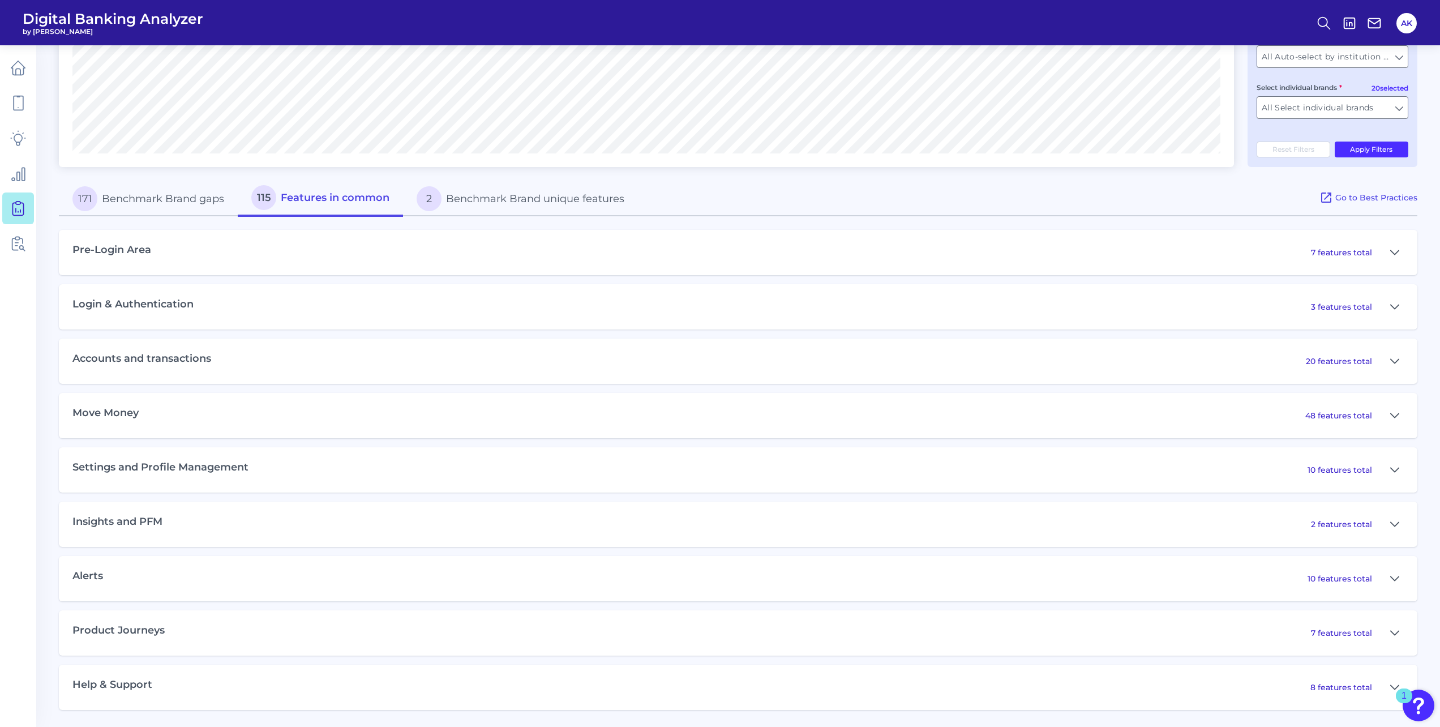
click at [164, 203] on button "171 Benchmark Brand gaps" at bounding box center [148, 199] width 179 height 36
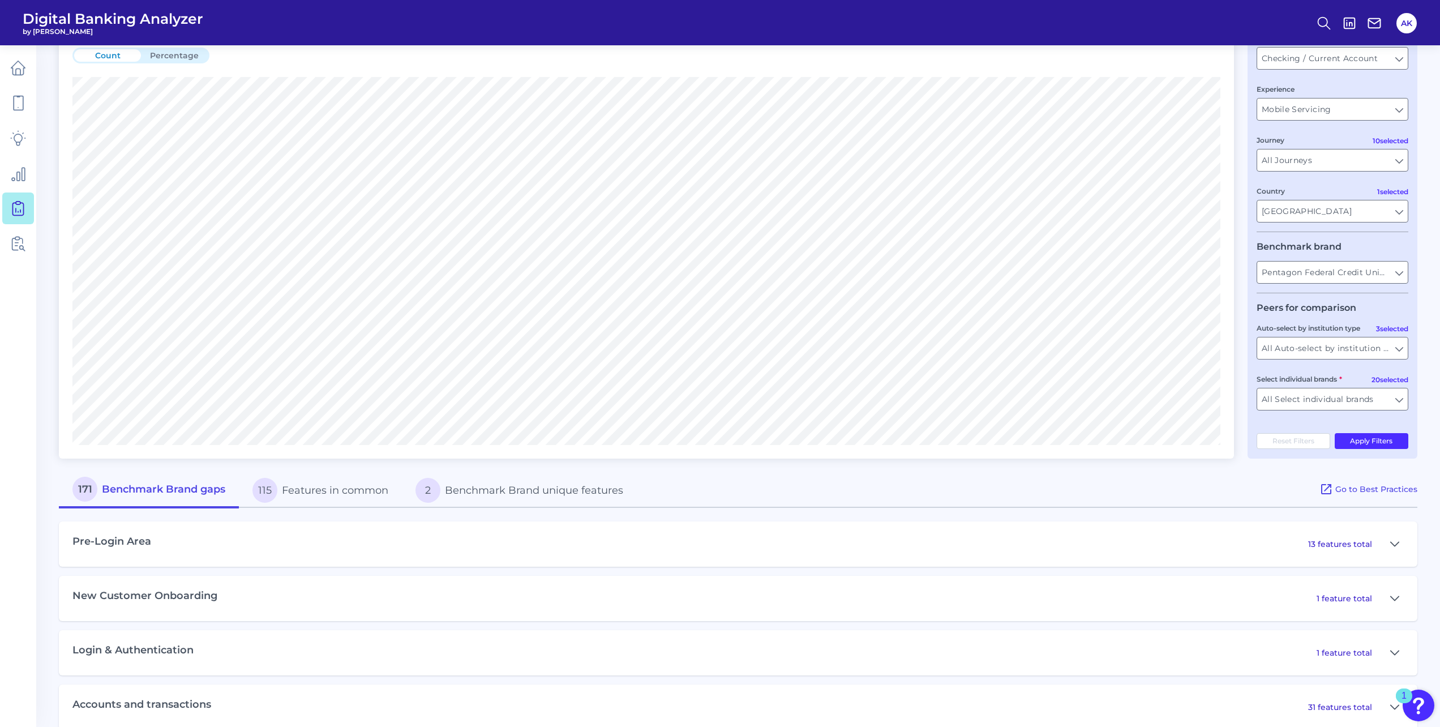
scroll to position [0, 0]
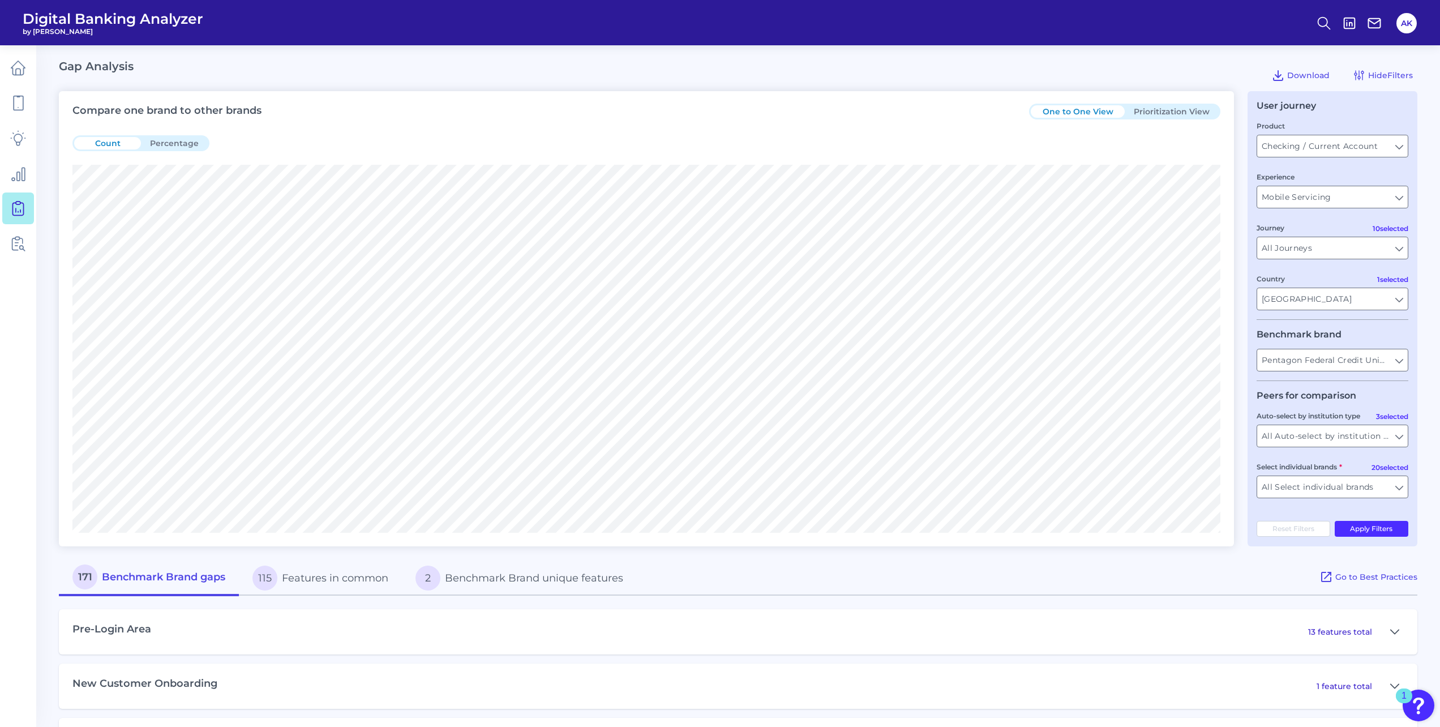
click at [185, 135] on div "Count Percentage" at bounding box center [140, 143] width 137 height 16
click at [181, 143] on button "Percentage" at bounding box center [174, 143] width 67 height 12
click at [95, 151] on div "Count Percentage" at bounding box center [646, 143] width 1148 height 43
click at [1161, 113] on button "Prioritization View" at bounding box center [1172, 111] width 94 height 12
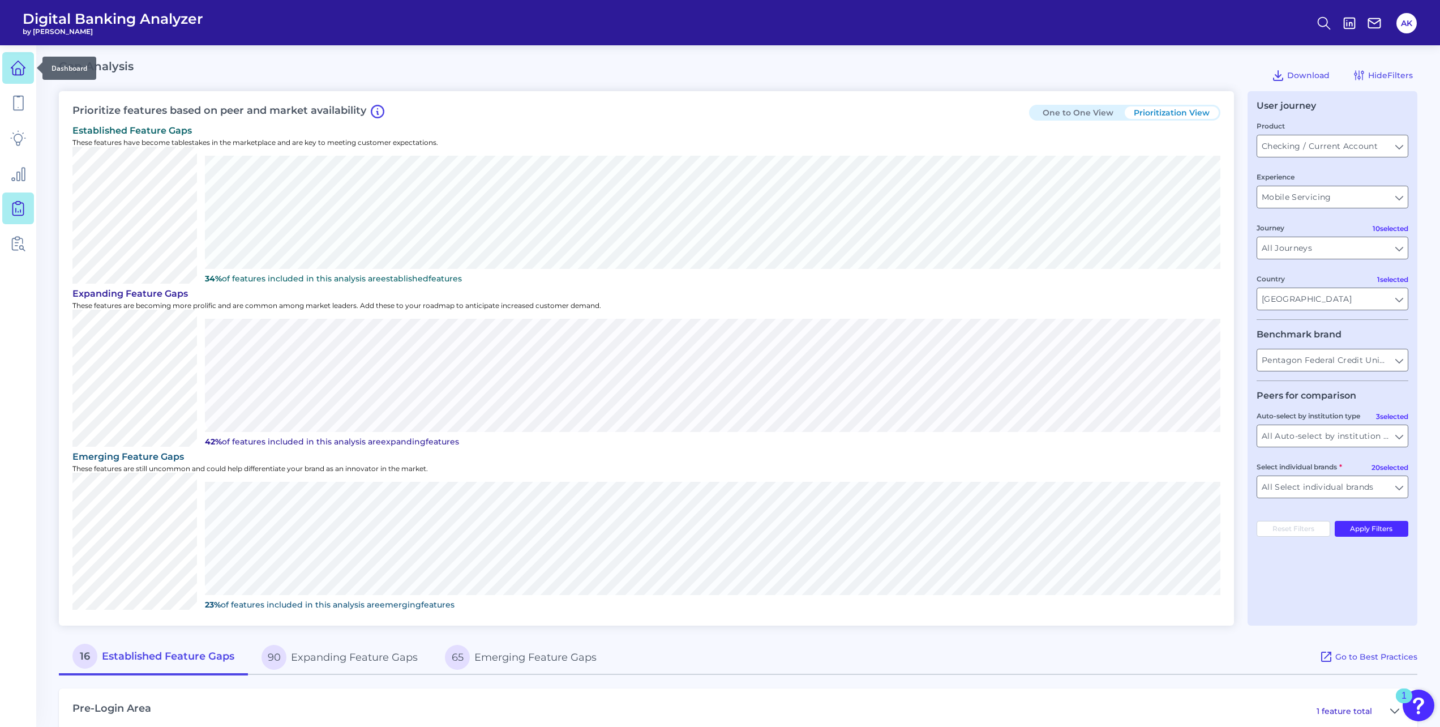
click at [20, 63] on icon at bounding box center [18, 68] width 14 height 14
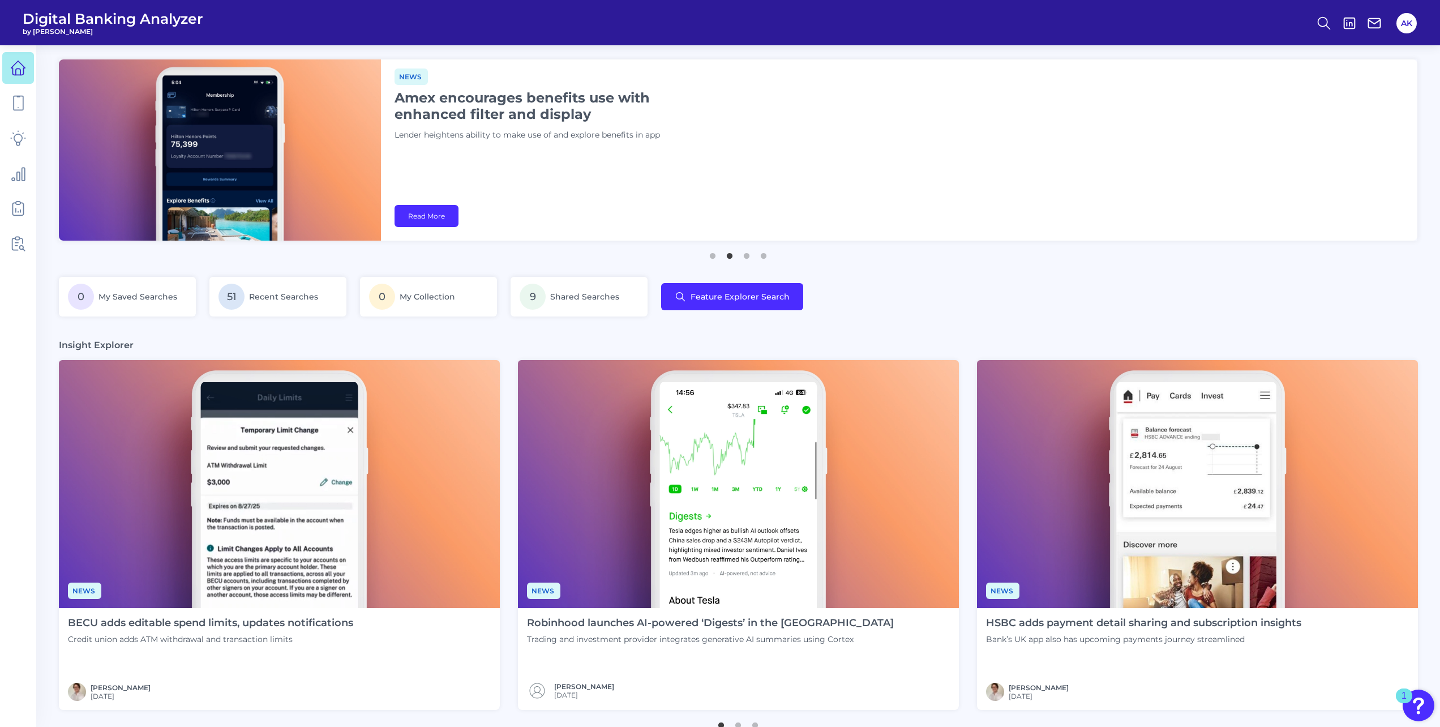
scroll to position [226, 0]
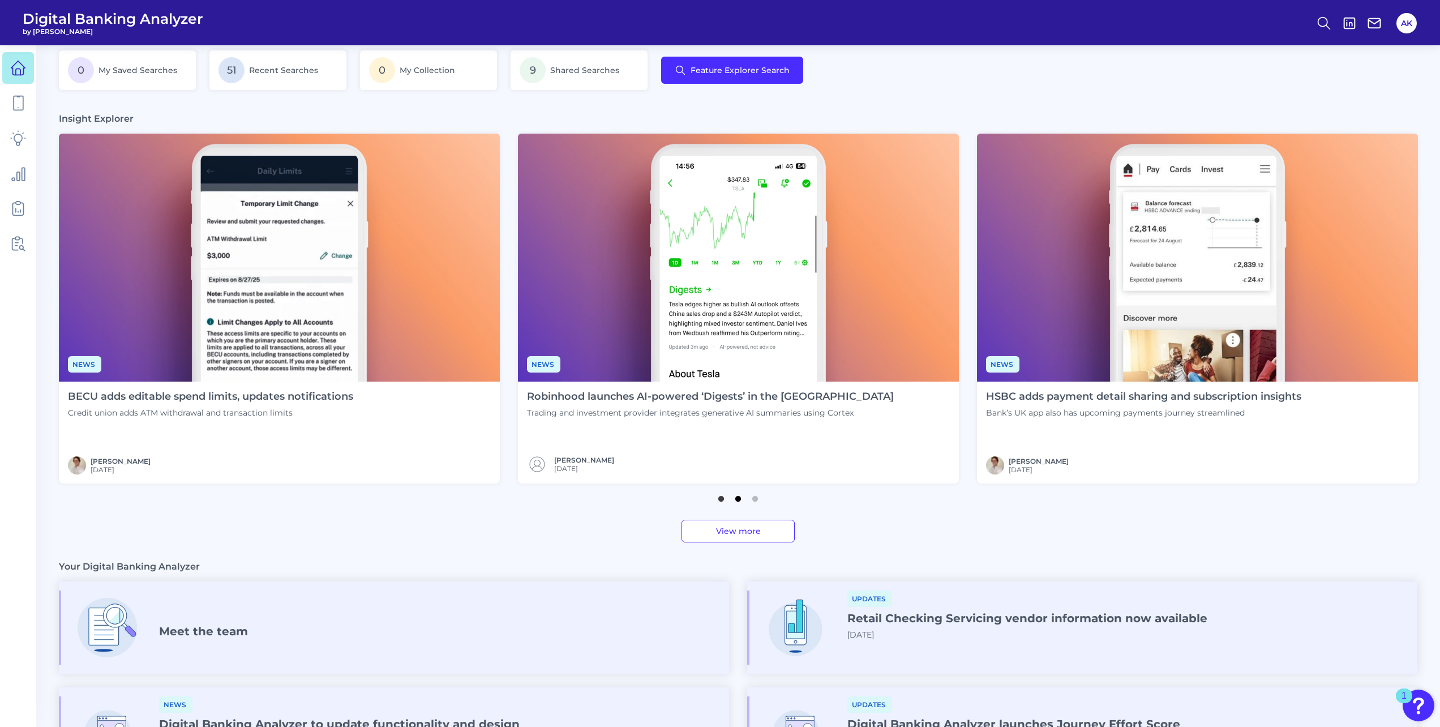
click at [734, 499] on button "2" at bounding box center [738, 495] width 11 height 11
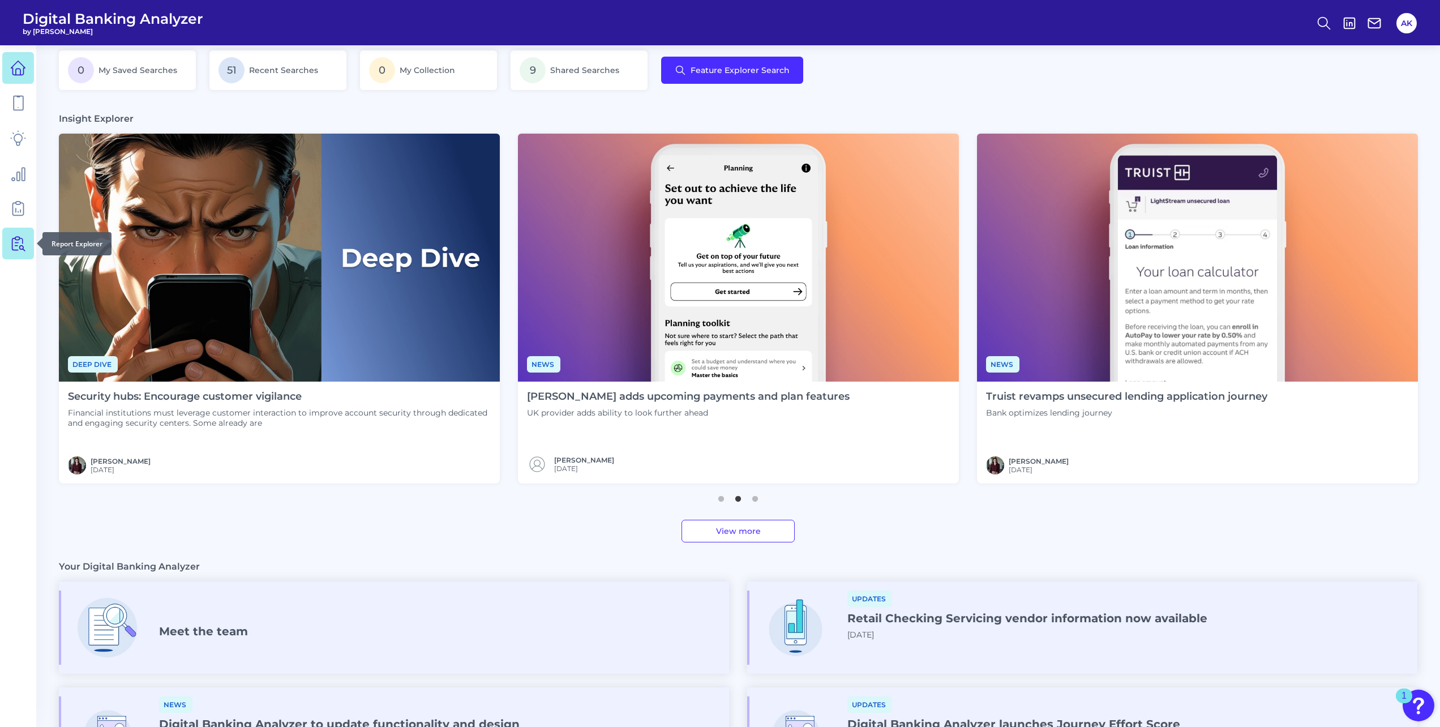
click at [8, 241] on link at bounding box center [18, 244] width 32 height 32
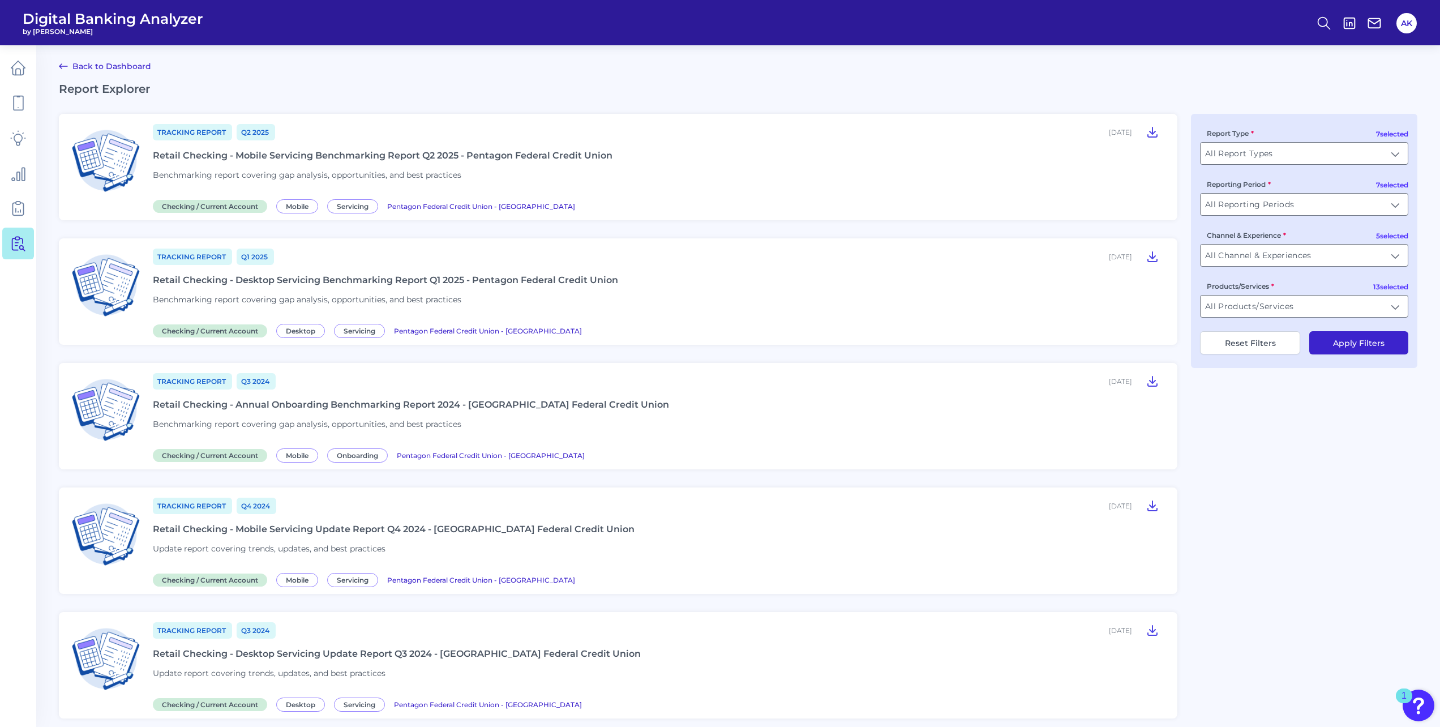
click at [283, 156] on div "Retail Checking - Mobile Servicing Benchmarking Report Q2 2025 - Pentagon Feder…" at bounding box center [383, 155] width 460 height 11
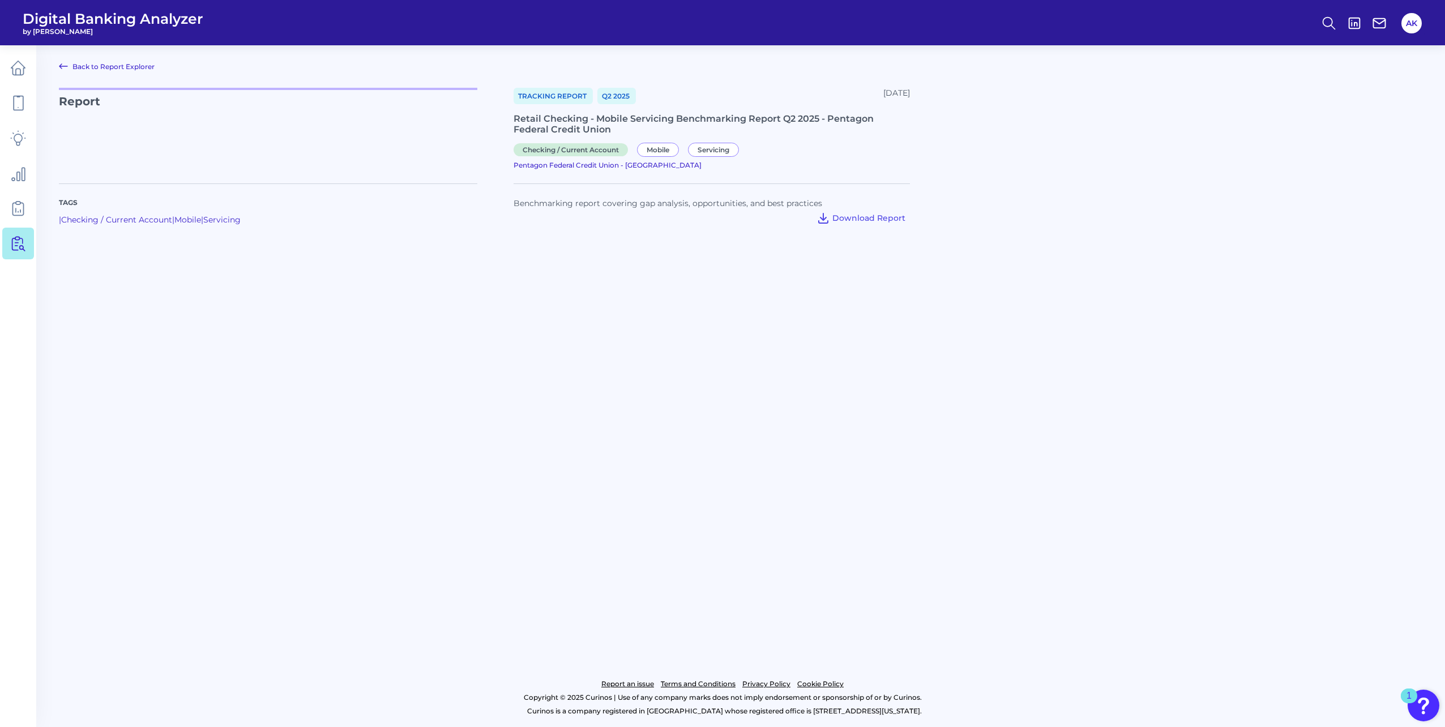
click at [859, 212] on div "Benchmarking report covering gap analysis, opportunities, and best practices Do…" at bounding box center [712, 210] width 396 height 55
click at [865, 213] on span "Download Report" at bounding box center [868, 218] width 73 height 10
